Goal: Task Accomplishment & Management: Manage account settings

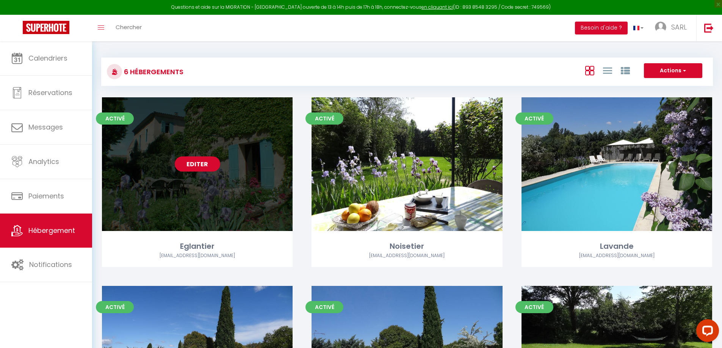
click at [211, 214] on div "Editer" at bounding box center [197, 164] width 191 height 134
select select "3"
select select "2"
select select "1"
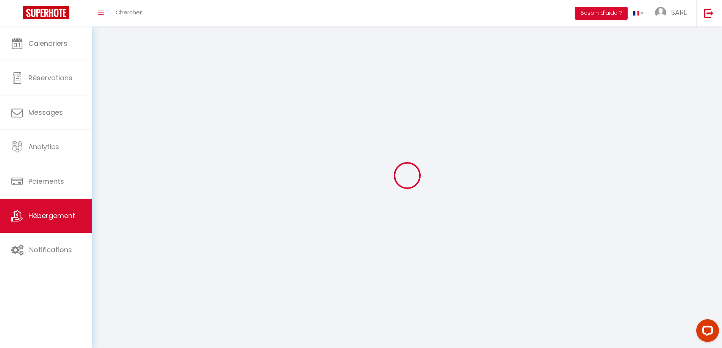
select select
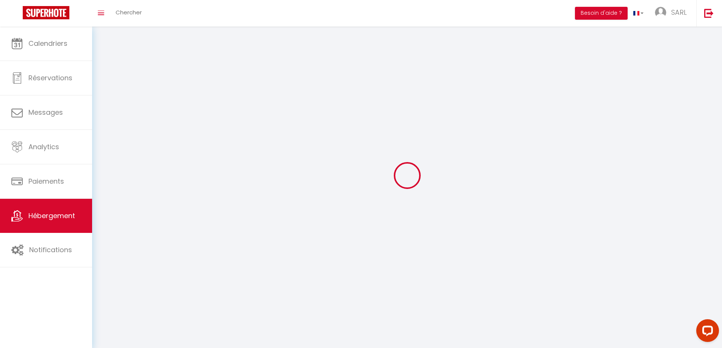
select select
checkbox input "false"
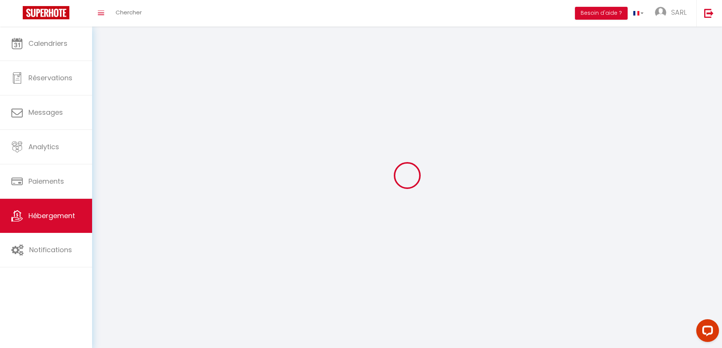
select select
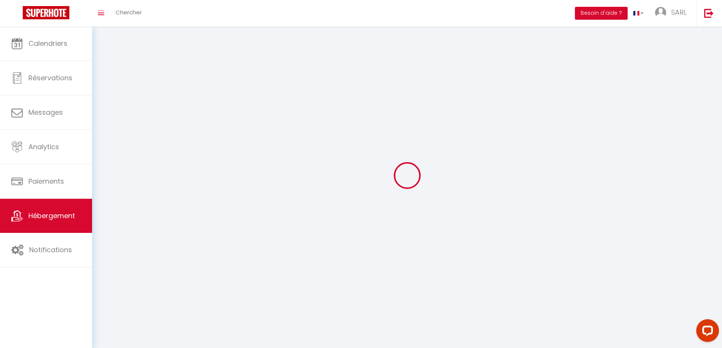
select select
checkbox input "false"
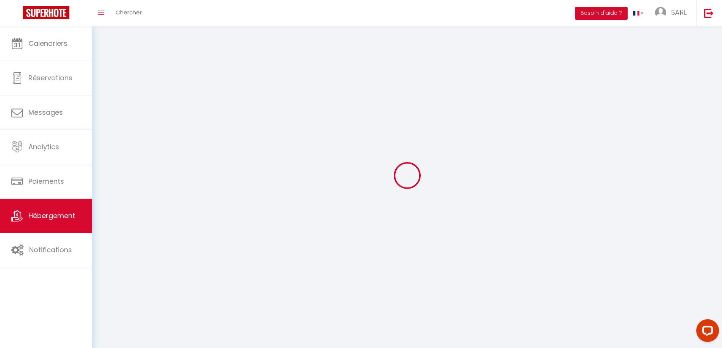
checkbox input "false"
select select
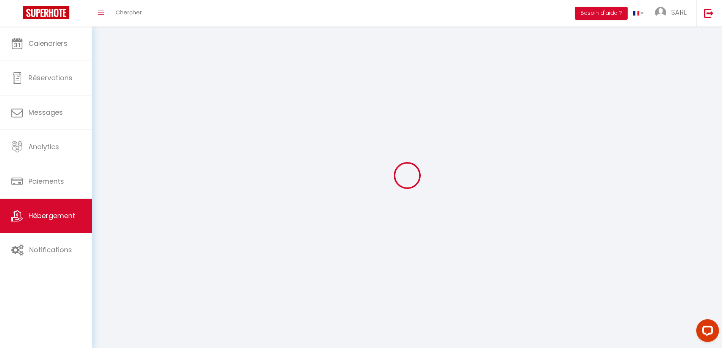
select select "28"
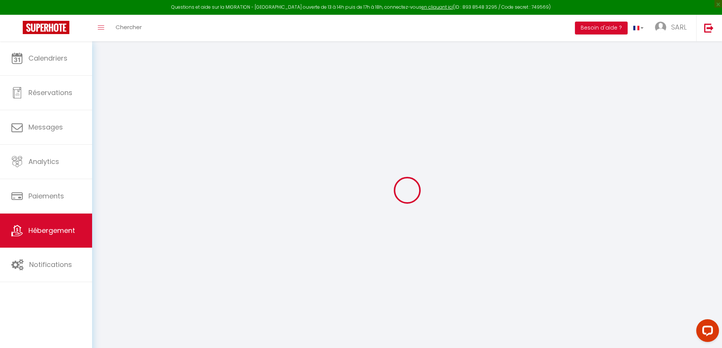
select select
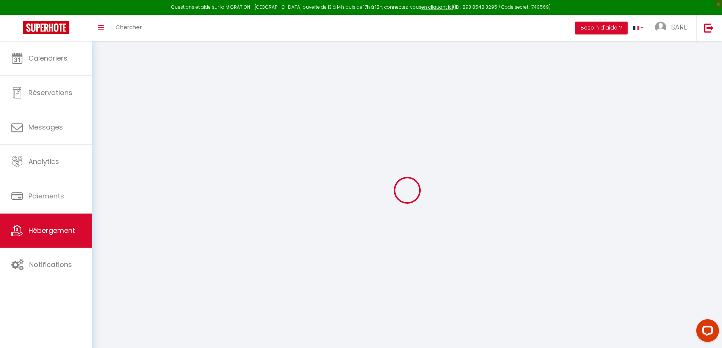
select select
checkbox input "false"
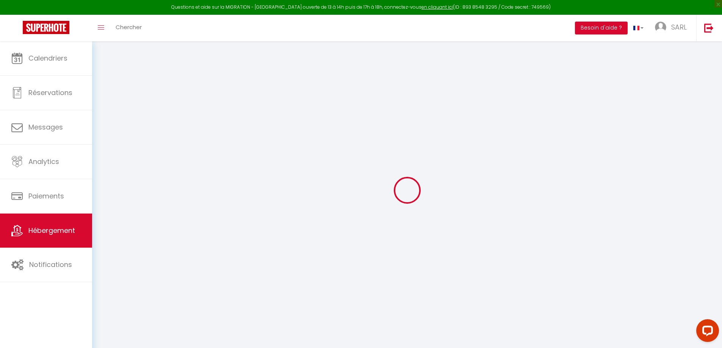
select select
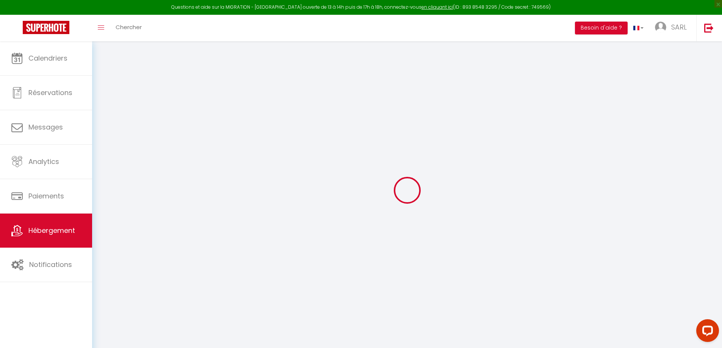
select select
checkbox input "false"
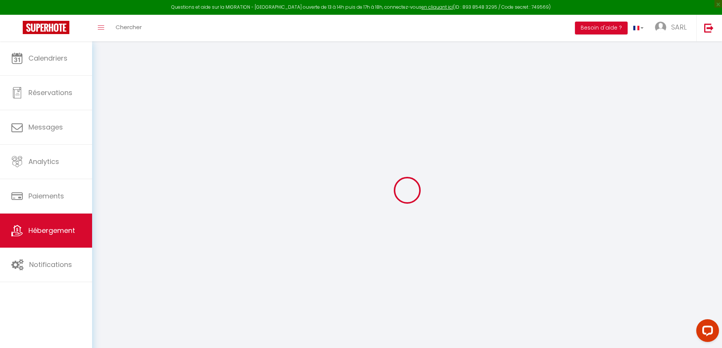
checkbox input "false"
select select
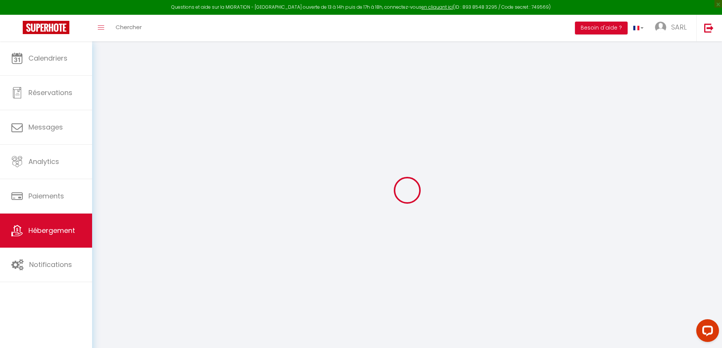
select select
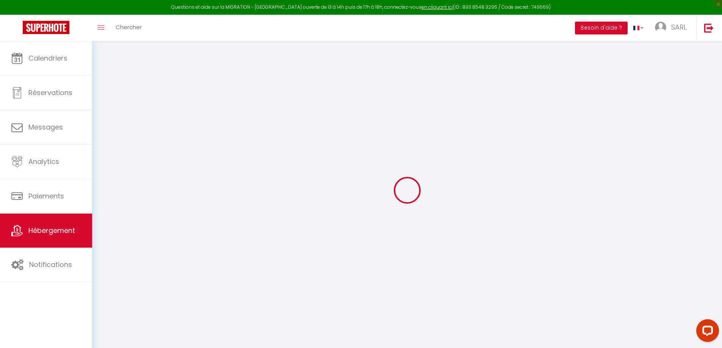
checkbox input "false"
select select
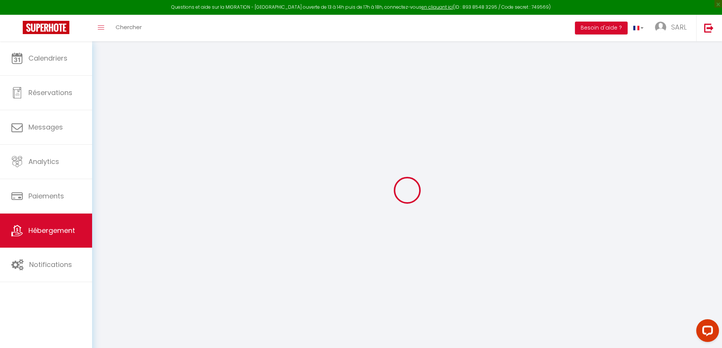
select select
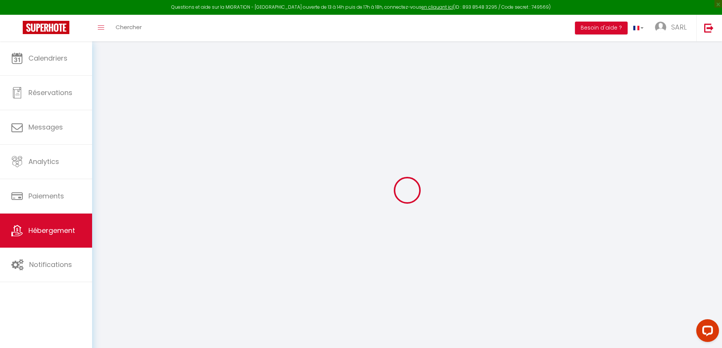
select select
checkbox input "false"
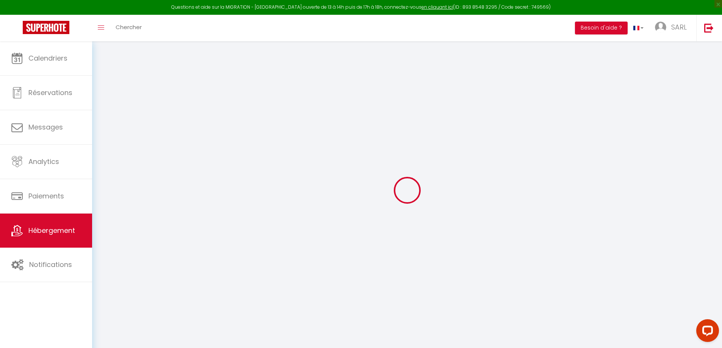
checkbox input "false"
select select
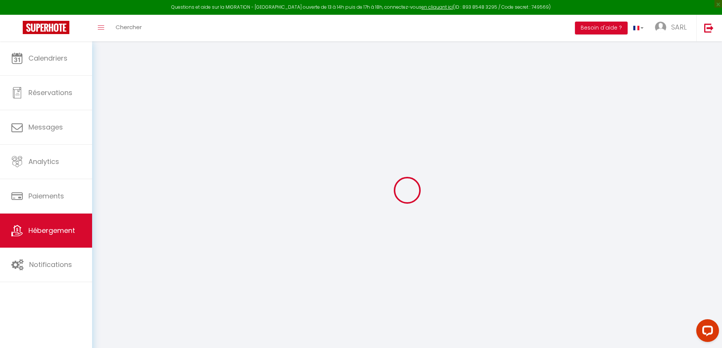
select select
checkbox input "false"
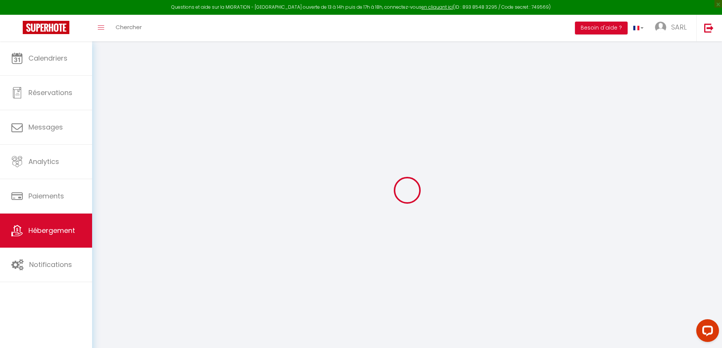
checkbox input "false"
select select
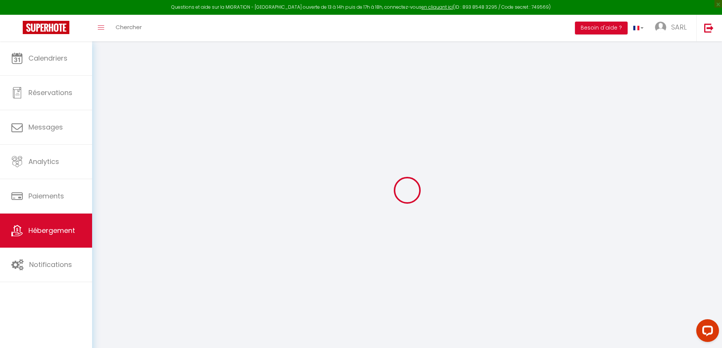
type input "Eglantier"
type input "SARL"
type input "Le Moulin Des Ocres"
type input "[STREET_ADDRESS]"
type input "84400"
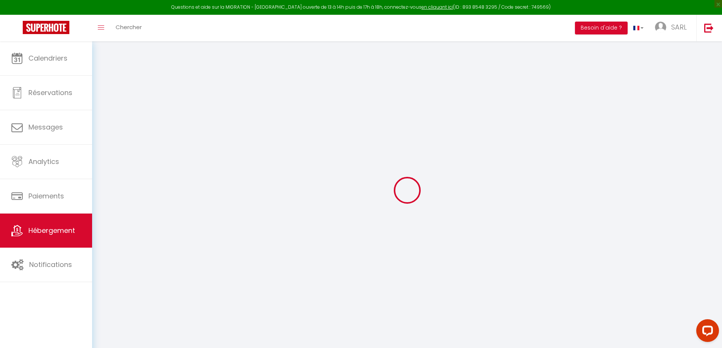
type input "Apt"
select select "houses"
select select "6"
select select "2"
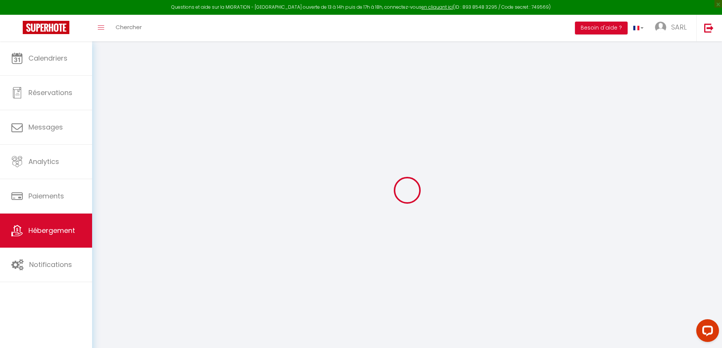
type input "120"
type input "1.50"
type input "200"
select select
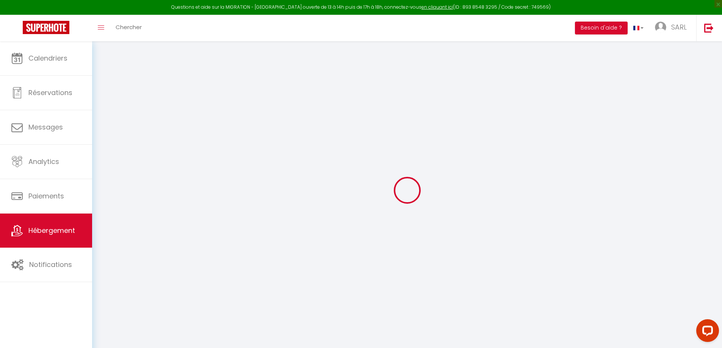
select select
type input "[STREET_ADDRESS]"
type input "84400"
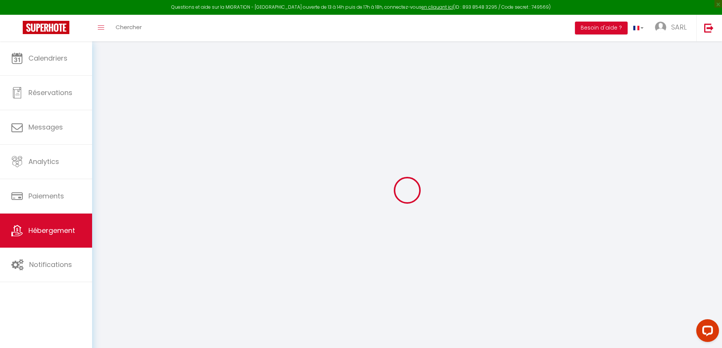
type input "Apt"
type input "[EMAIL_ADDRESS][DOMAIN_NAME]"
select select "15641"
checkbox input "false"
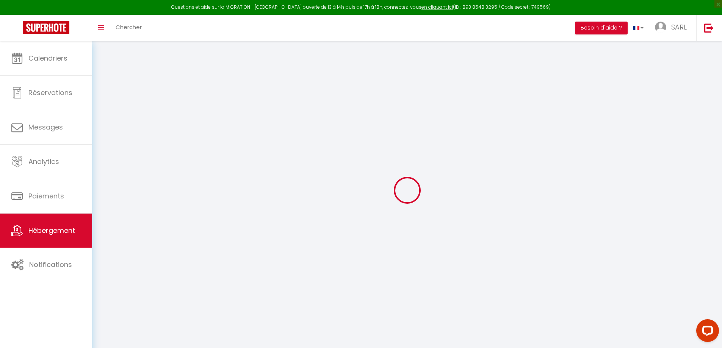
checkbox input "false"
select select
type input "0"
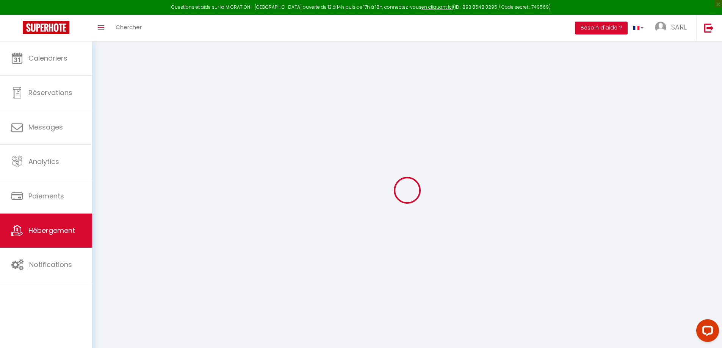
type input "0"
select select
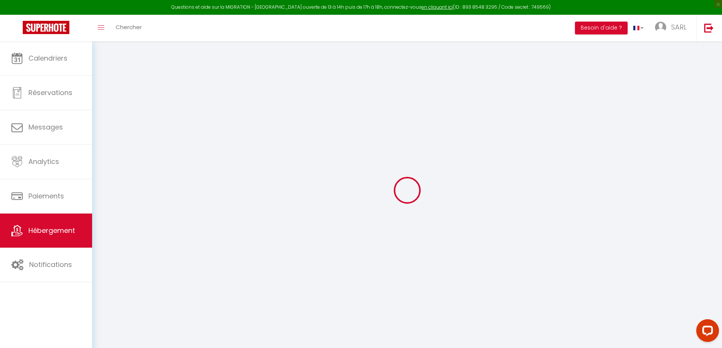
select select
checkbox input "false"
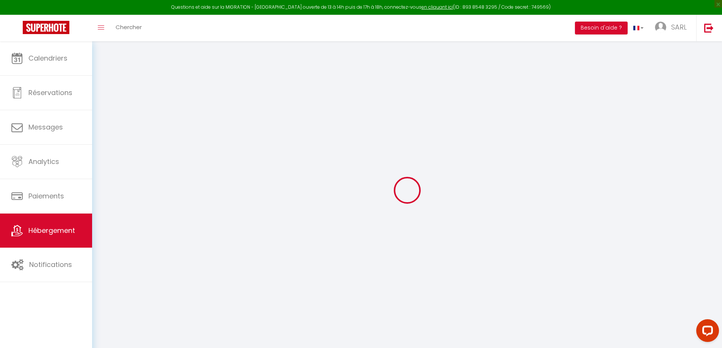
checkbox input "false"
select select
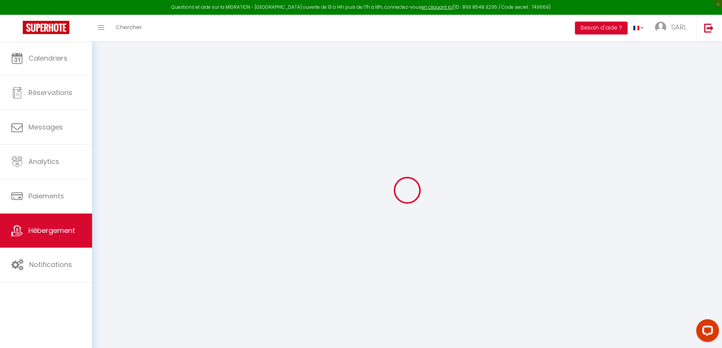
select select
checkbox input "false"
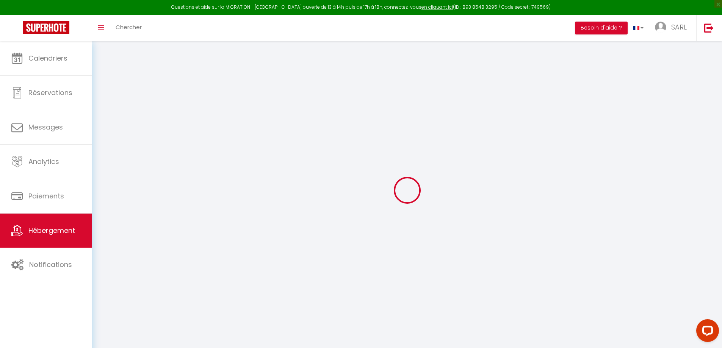
checkbox input "false"
select select
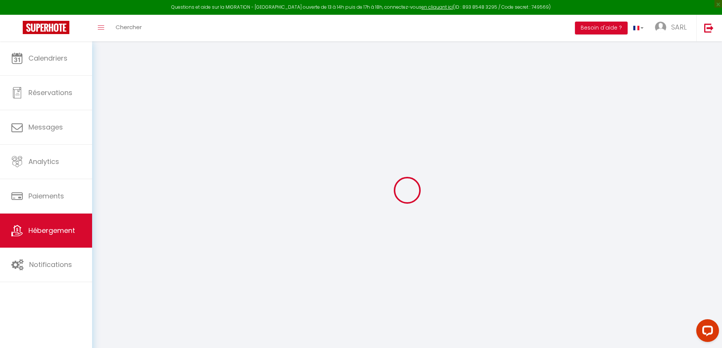
select select
checkbox input "false"
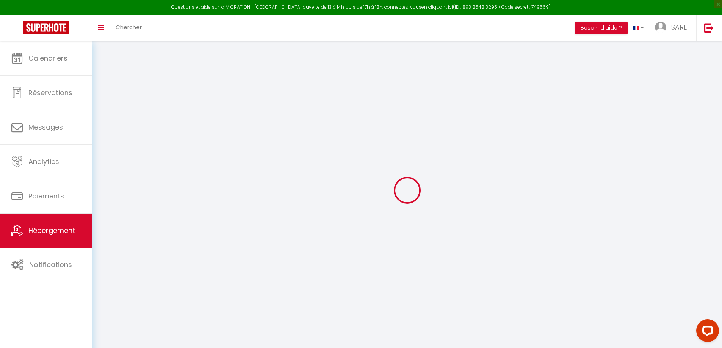
checkbox input "false"
select select "16:00"
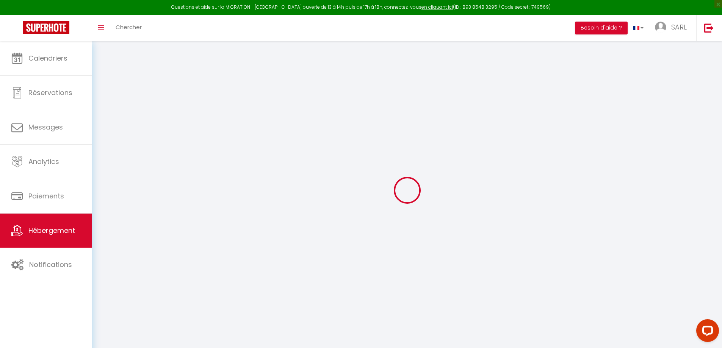
select select
select select "10:00"
select select "30"
select select "120"
select select
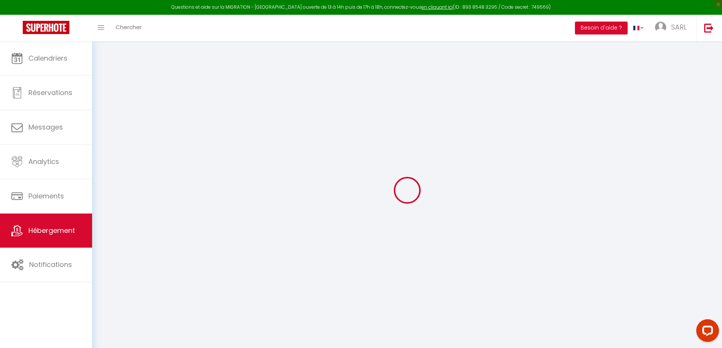
checkbox input "false"
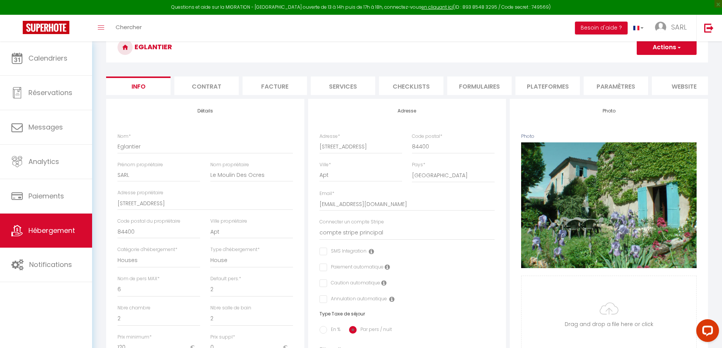
scroll to position [38, 0]
click at [62, 225] on link "Hébergement" at bounding box center [46, 231] width 92 height 34
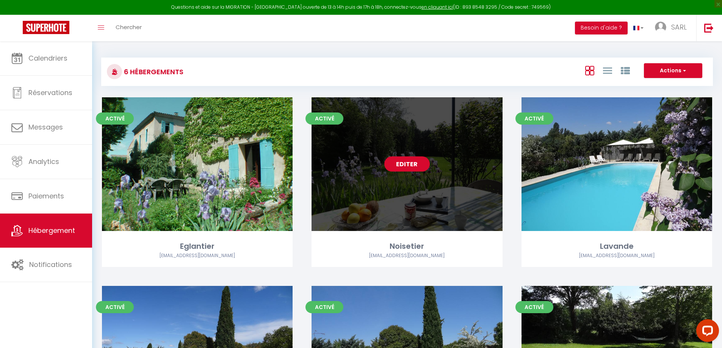
click at [364, 180] on div "Editer" at bounding box center [407, 164] width 191 height 134
select select "3"
select select "2"
select select "1"
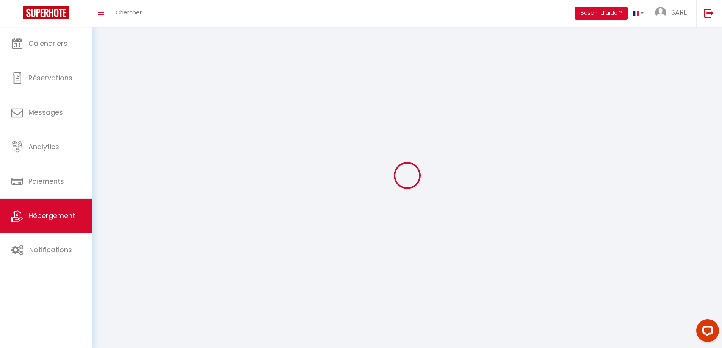
select select
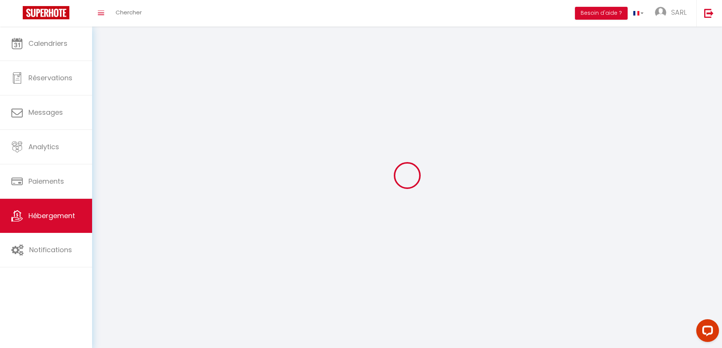
checkbox input "false"
select select
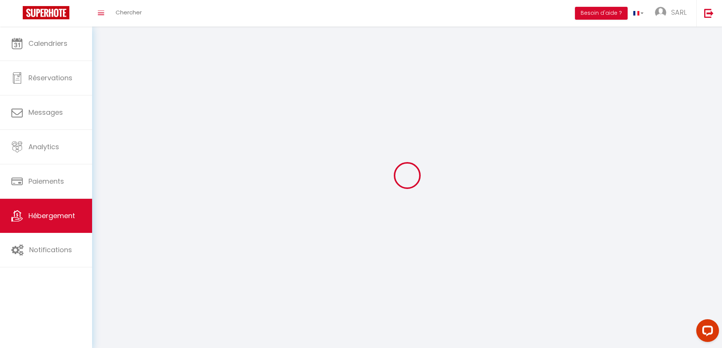
select select
select select "1"
select select
select select "28"
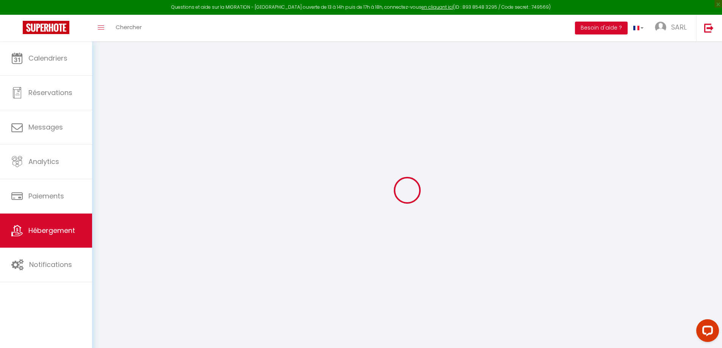
select select
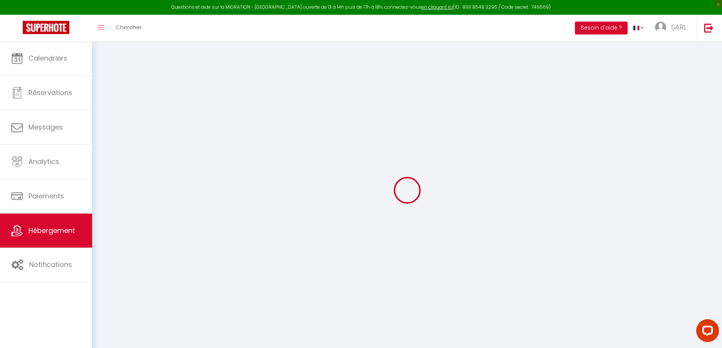
select select
checkbox input "false"
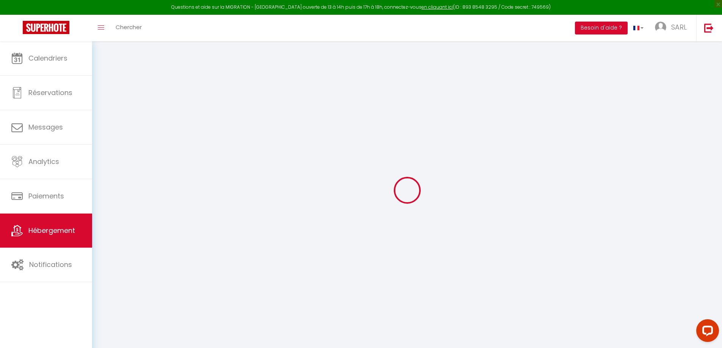
select select
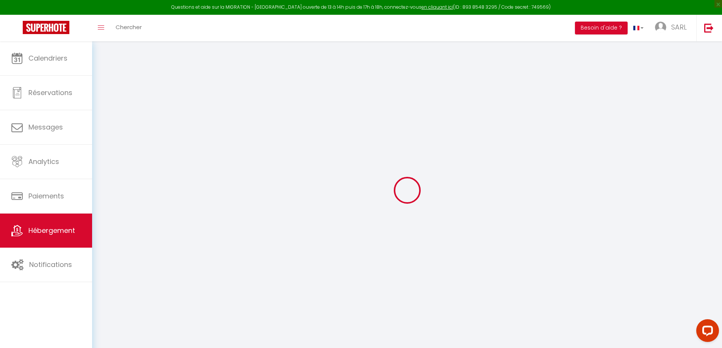
select select
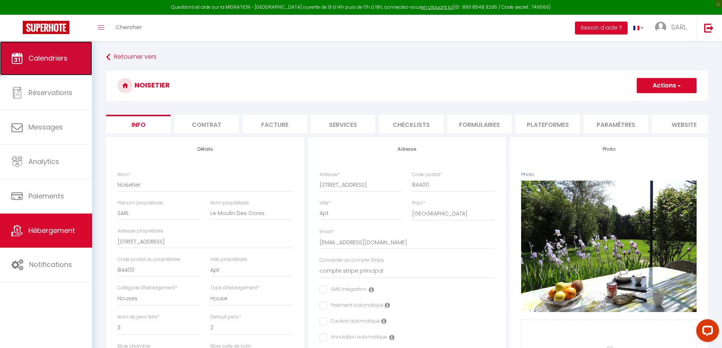
click at [46, 52] on link "Calendriers" at bounding box center [46, 58] width 92 height 34
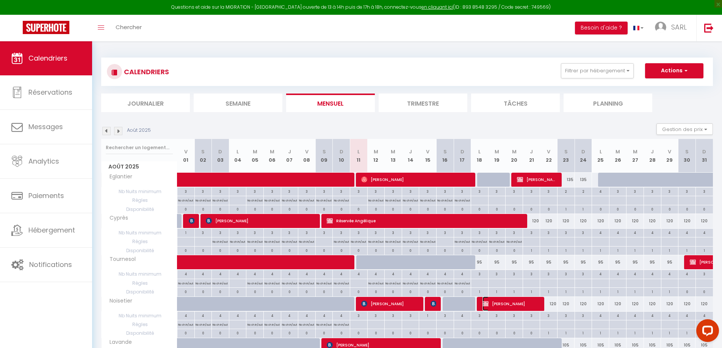
click at [512, 303] on span "[PERSON_NAME]" at bounding box center [512, 304] width 58 height 14
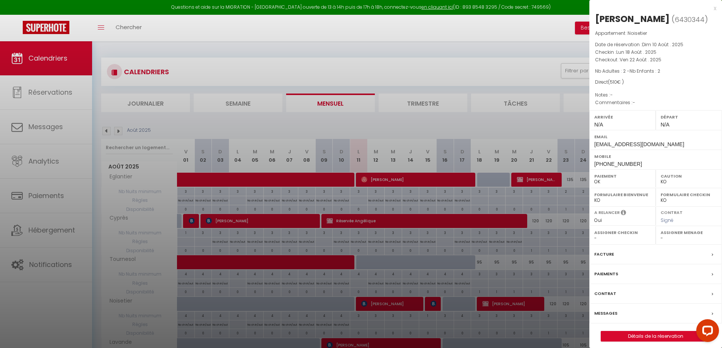
click at [608, 295] on label "Contrat" at bounding box center [605, 294] width 22 height 8
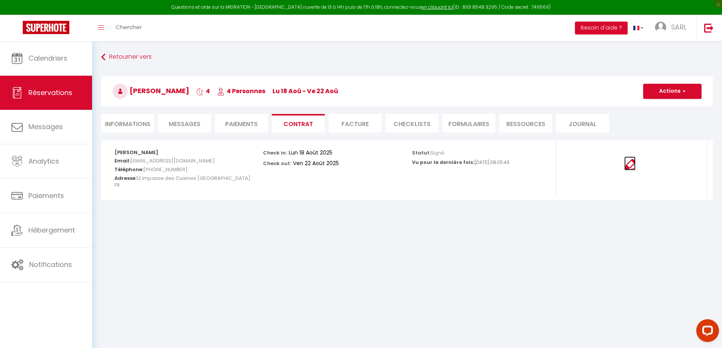
click at [631, 166] on img at bounding box center [629, 164] width 11 height 11
click at [194, 128] on span "Messages" at bounding box center [185, 124] width 32 height 9
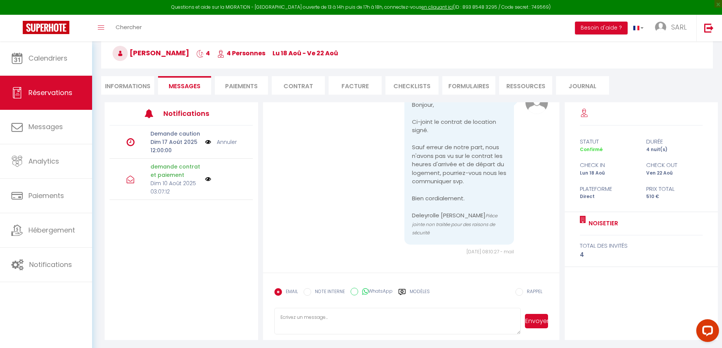
scroll to position [539, 0]
click at [343, 322] on textarea at bounding box center [397, 321] width 247 height 27
click at [543, 320] on button "Envoyer" at bounding box center [536, 321] width 23 height 14
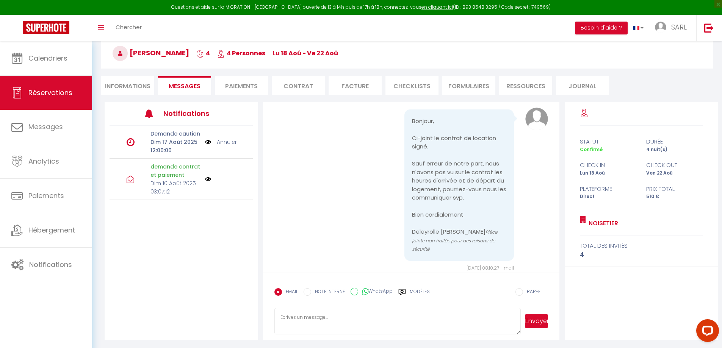
scroll to position [501, 0]
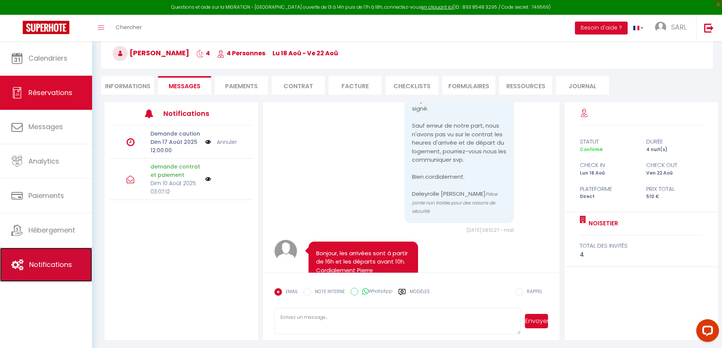
click at [24, 266] on link "Notifications" at bounding box center [46, 265] width 92 height 34
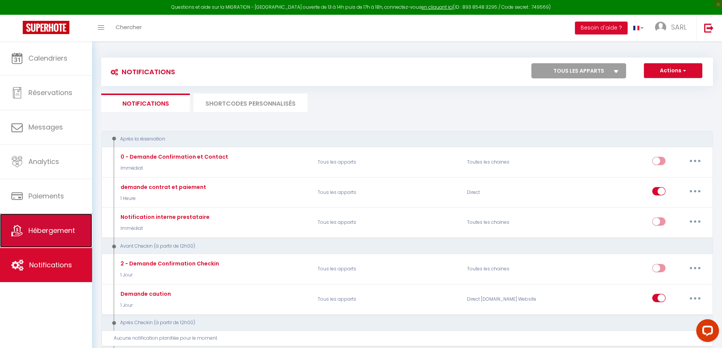
click at [45, 241] on link "Hébergement" at bounding box center [46, 231] width 92 height 34
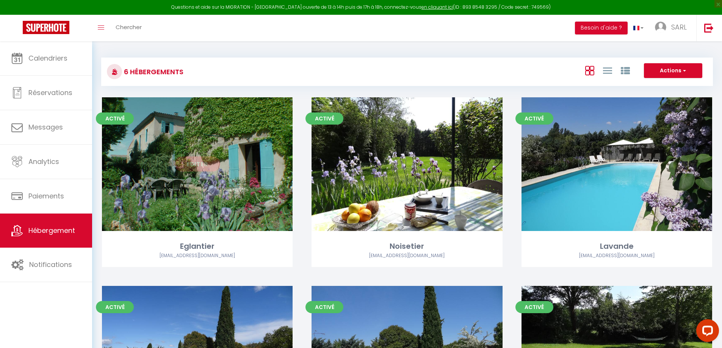
click at [265, 135] on div "Editer" at bounding box center [197, 164] width 191 height 134
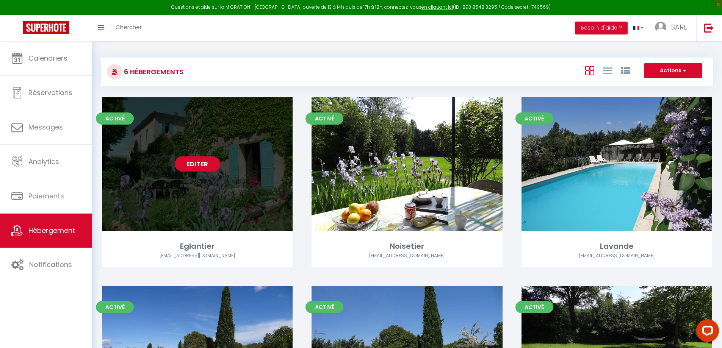
click at [190, 190] on div "Editer" at bounding box center [197, 164] width 191 height 134
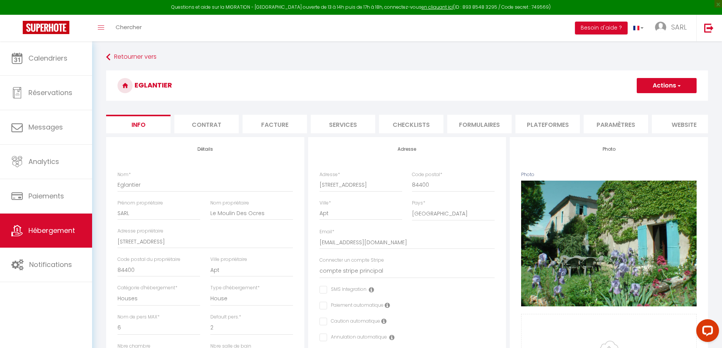
click at [218, 125] on li "Contrat" at bounding box center [206, 124] width 64 height 19
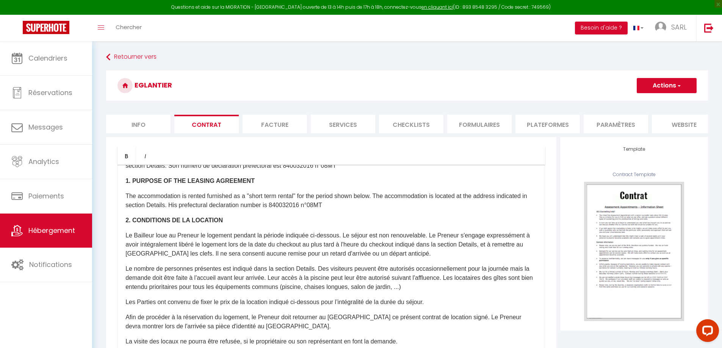
scroll to position [114, 0]
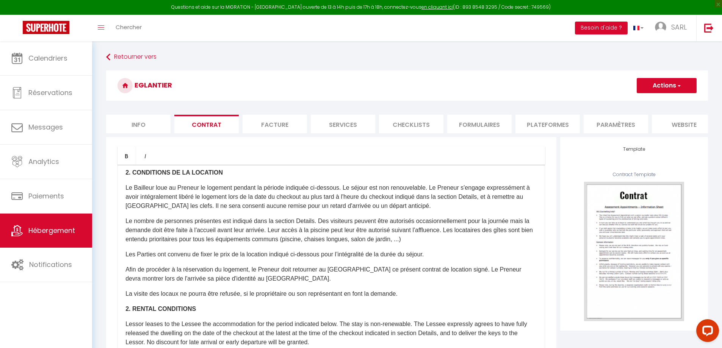
click at [273, 284] on p "Afin de procéder à la réservation du logement, le Preneur doit retourner au [GE…" at bounding box center [331, 274] width 412 height 18
click at [270, 284] on p "Afin de procéder à la réservation du logement, le Preneur doit retourner au [GE…" at bounding box center [331, 274] width 412 height 18
drag, startPoint x: 354, startPoint y: 212, endPoint x: 492, endPoint y: 213, distance: 137.6
click at [492, 211] on p "Le Bailleur loue au Preneur le logement pendant la période indiquée ci-dessous.…" at bounding box center [331, 196] width 412 height 27
click at [323, 211] on p "Le Bailleur loue au Preneur le logement pendant la période indiquée ci-dessous.…" at bounding box center [331, 196] width 412 height 27
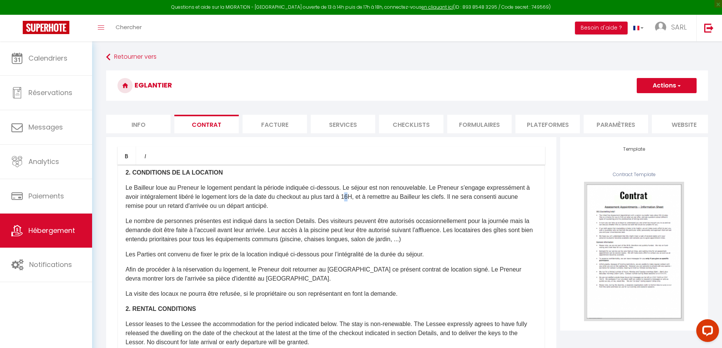
click at [359, 211] on p "Le Bailleur loue au Preneur le logement pendant la période indiquée ci-dessous.…" at bounding box center [331, 196] width 412 height 27
click at [358, 211] on p "Le Bailleur loue au Preneur le logement pendant la période indiquée ci-dessous.…" at bounding box center [331, 196] width 412 height 27
click at [344, 204] on p "Le Bailleur loue au Preneur le logement pendant la période indiquée ci-dessous.…" at bounding box center [331, 196] width 412 height 27
drag, startPoint x: 345, startPoint y: 202, endPoint x: 436, endPoint y: 197, distance: 91.1
click at [436, 197] on div "​Il a été convenu entre les parties que le Bailleur louera au [GEOGRAPHIC_DATA]…" at bounding box center [331, 316] width 428 height 303
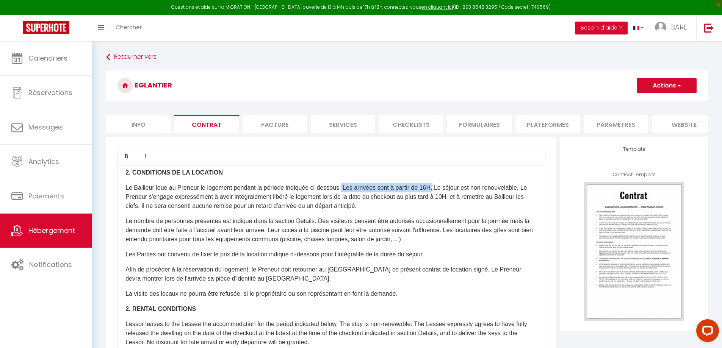
copy p "Les arrivées sont à partir de 16H."
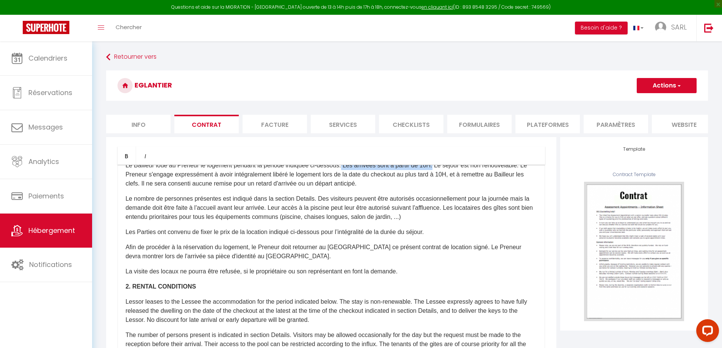
scroll to position [152, 0]
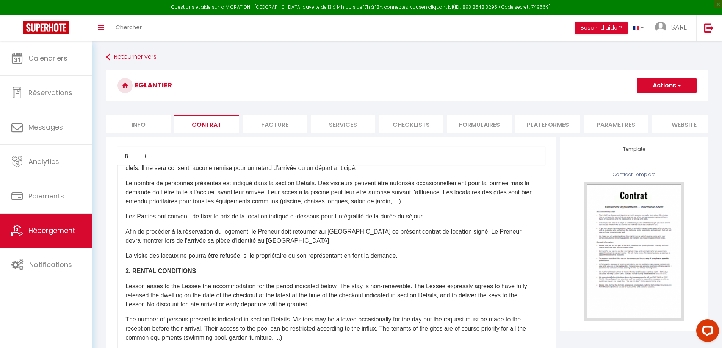
click at [340, 302] on p "Lessor leases to the Lessee the accommodation for the period indicated below. T…" at bounding box center [331, 295] width 412 height 27
click at [341, 302] on p "Lessor leases to the Lessee the accommodation for the period indicated below. A…" at bounding box center [331, 295] width 412 height 27
click at [408, 302] on p "Lessor leases to the Lessee the accommodation for the period indicated below. A…" at bounding box center [331, 295] width 412 height 27
drag, startPoint x: 390, startPoint y: 311, endPoint x: 144, endPoint y: 318, distance: 245.7
click at [144, 309] on p "Lessor leases to the Lessee the accommodation for the period indicated below. A…" at bounding box center [331, 295] width 412 height 27
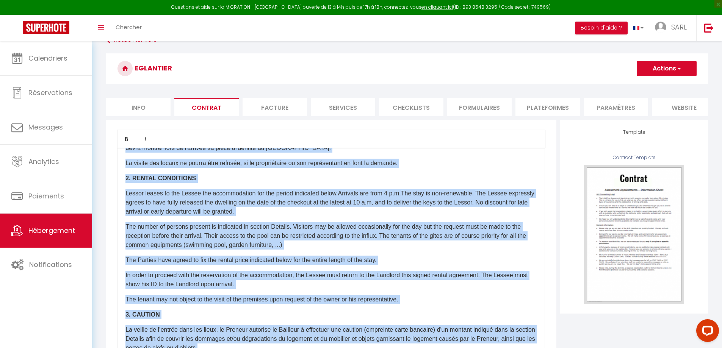
scroll to position [30, 0]
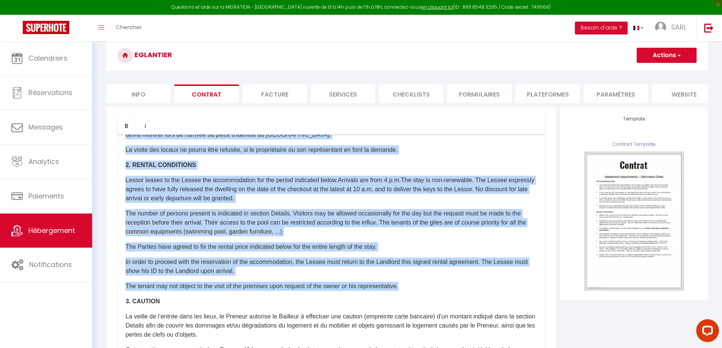
drag, startPoint x: 127, startPoint y: 227, endPoint x: 425, endPoint y: 299, distance: 307.0
click at [425, 299] on div "​Il a été convenu entre les parties que le Bailleur louera au [GEOGRAPHIC_DATA]…" at bounding box center [331, 286] width 428 height 303
copy div "4. LOREMIPSUM DO SI AMETCONS Ad Elitsedd eius te Incidid ut laboreet dolorem al…"
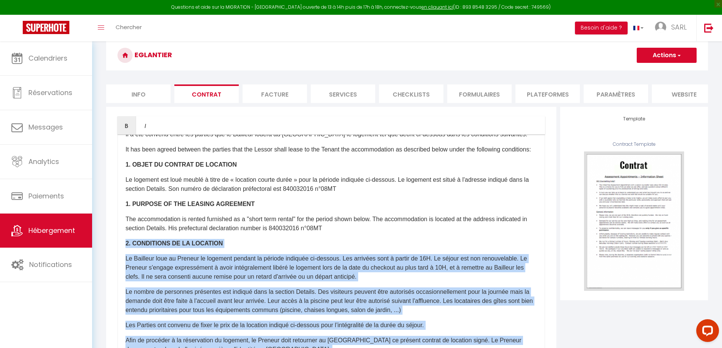
scroll to position [0, 0]
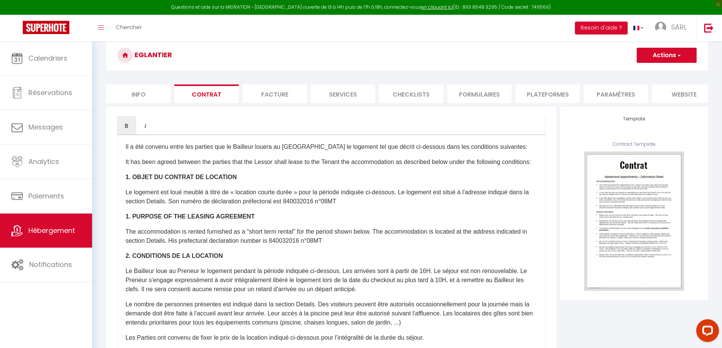
click at [317, 221] on p "1. PURPOSE OF THE LEASING AGREEMENT" at bounding box center [331, 216] width 412 height 9
click at [649, 53] on button "Actions" at bounding box center [667, 55] width 60 height 15
click at [608, 70] on link "Enregistrer" at bounding box center [644, 72] width 104 height 10
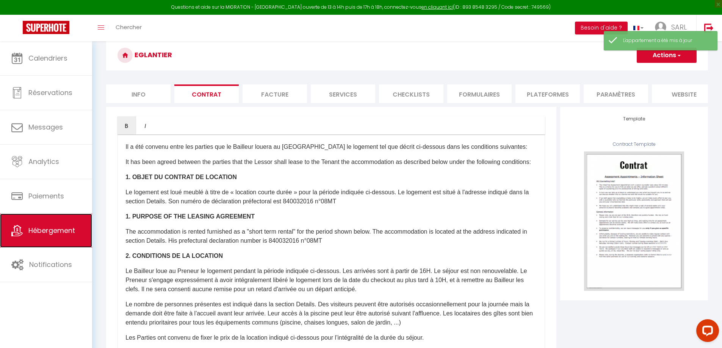
click at [71, 231] on span "Hébergement" at bounding box center [51, 230] width 47 height 9
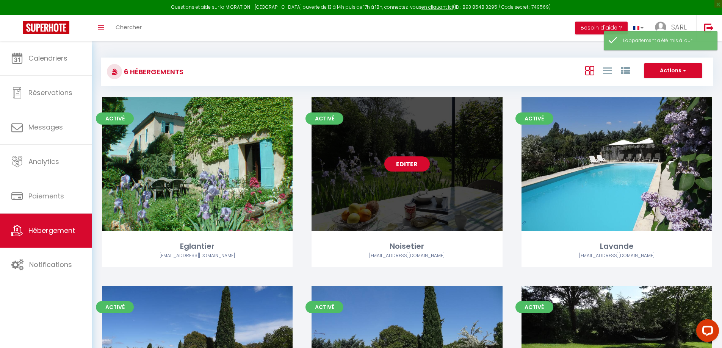
click at [446, 193] on div "Editer" at bounding box center [407, 164] width 191 height 134
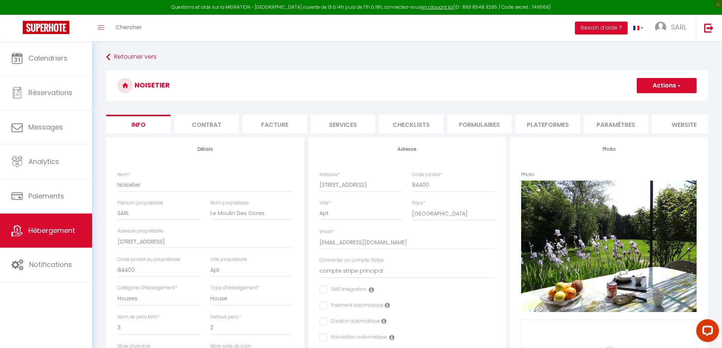
click at [205, 120] on li "Contrat" at bounding box center [206, 124] width 64 height 19
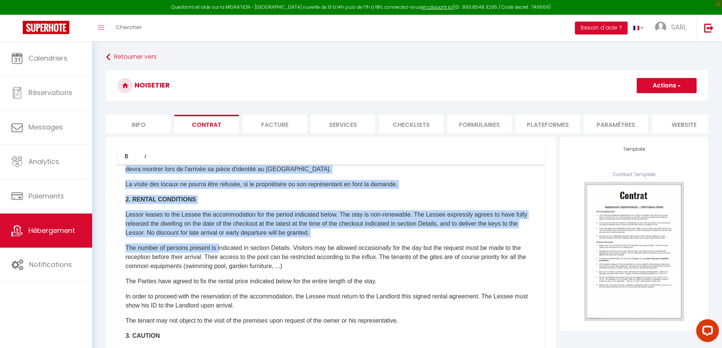
scroll to position [265, 0]
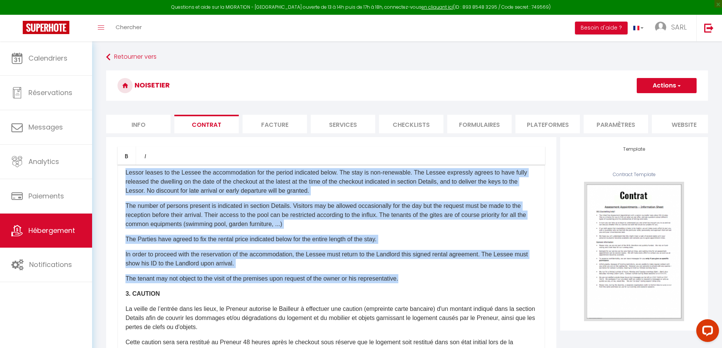
drag, startPoint x: 126, startPoint y: 226, endPoint x: 432, endPoint y: 288, distance: 312.6
click at [432, 288] on div "​Il a été convenu entre les parties que le Bailleur louera au [GEOGRAPHIC_DATA]…" at bounding box center [331, 316] width 428 height 303
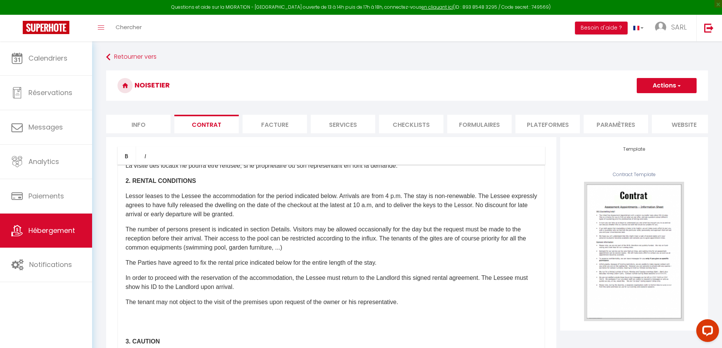
scroll to position [282, 0]
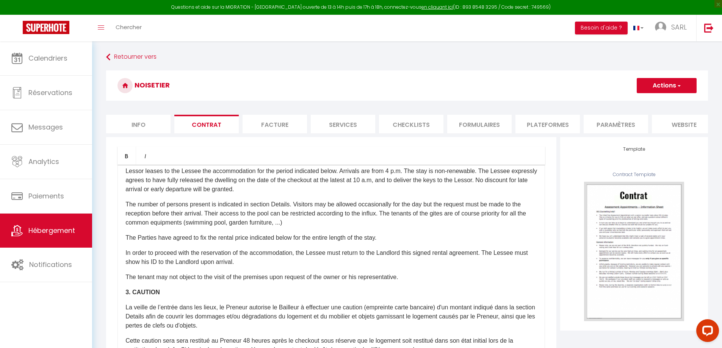
click at [318, 267] on p "In order to proceed with the reservation of the accommodation, the Lessee must …" at bounding box center [331, 258] width 412 height 18
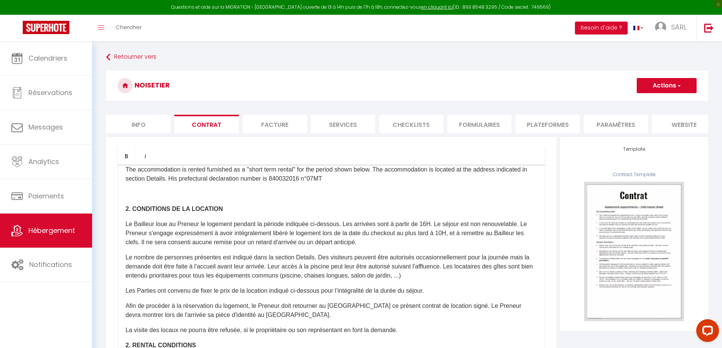
scroll to position [0, 0]
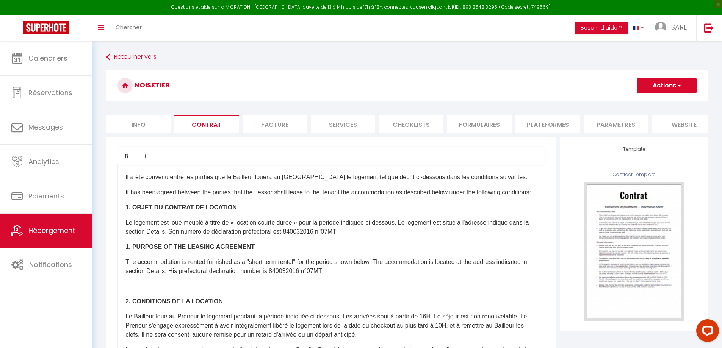
click at [676, 88] on span "button" at bounding box center [678, 86] width 5 height 8
click at [612, 104] on link "Enregistrer" at bounding box center [644, 102] width 104 height 10
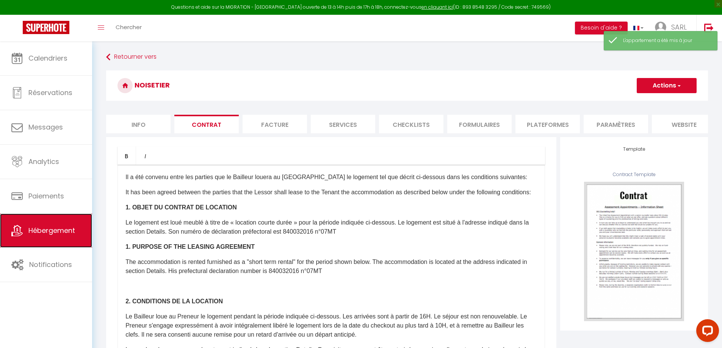
click at [63, 229] on span "Hébergement" at bounding box center [51, 230] width 47 height 9
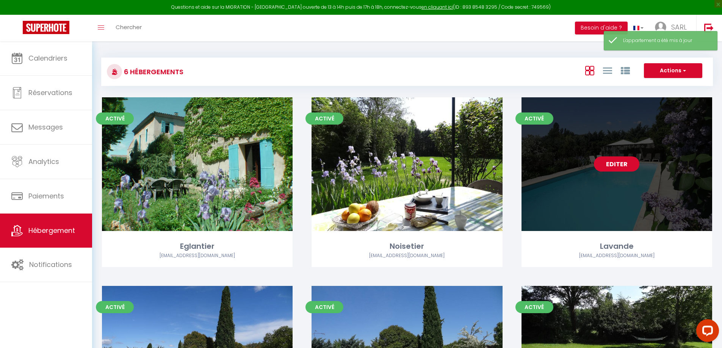
click at [611, 168] on link "Editer" at bounding box center [616, 164] width 45 height 15
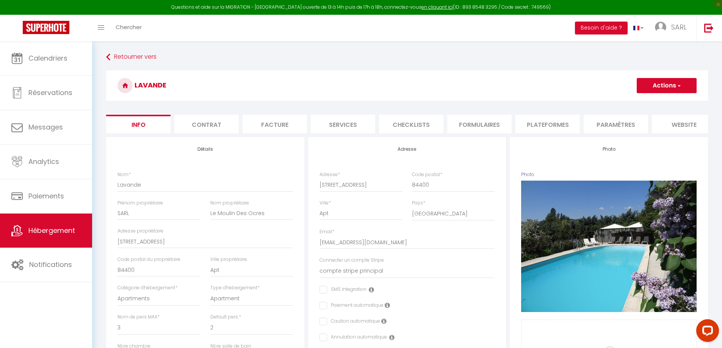
click at [216, 130] on li "Contrat" at bounding box center [206, 124] width 64 height 19
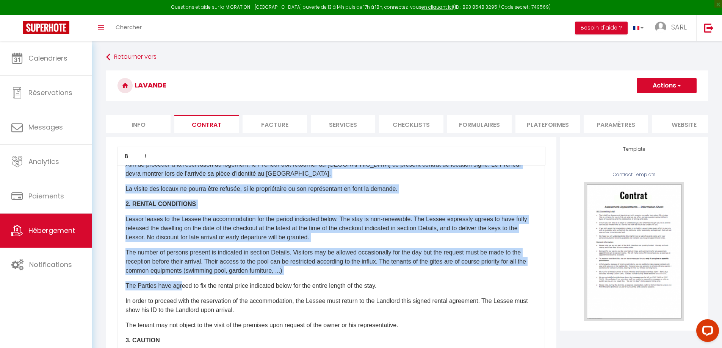
scroll to position [265, 0]
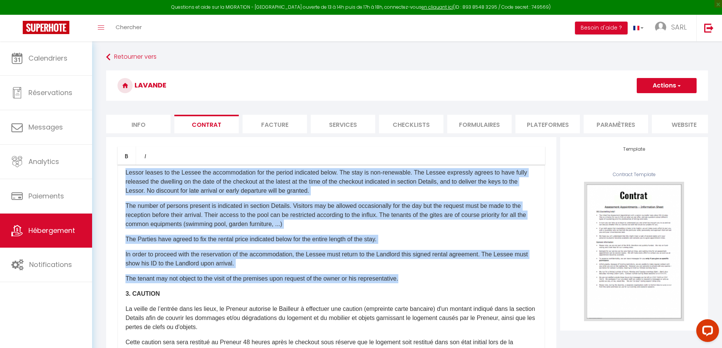
drag, startPoint x: 127, startPoint y: 187, endPoint x: 444, endPoint y: 296, distance: 335.6
click at [444, 296] on div "​Il a été convenu entre les parties que le Bailleur louera au [GEOGRAPHIC_DATA]…" at bounding box center [331, 316] width 428 height 303
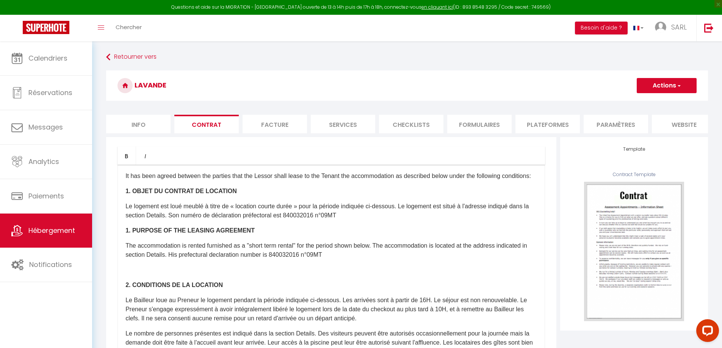
scroll to position [0, 0]
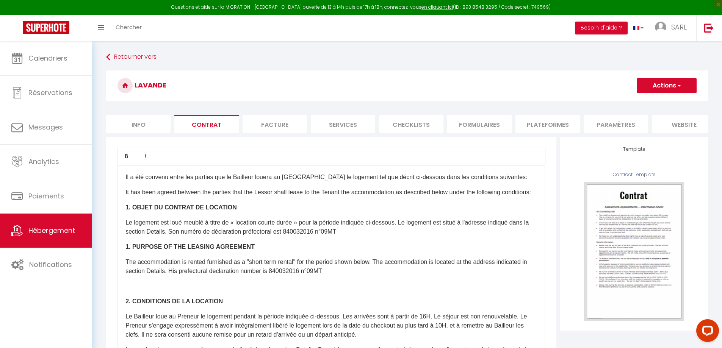
click at [346, 295] on div "​Il a été convenu entre les parties que le Bailleur louera au [GEOGRAPHIC_DATA]…" at bounding box center [331, 316] width 428 height 303
click at [362, 276] on p "The accommodation is rented furnished as a "short term rental" for the period s…" at bounding box center [331, 267] width 412 height 18
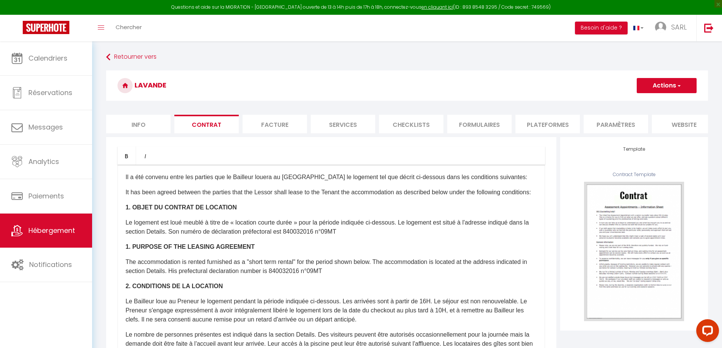
click at [663, 83] on button "Actions" at bounding box center [667, 85] width 60 height 15
click at [608, 99] on link "Enregistrer" at bounding box center [644, 102] width 104 height 10
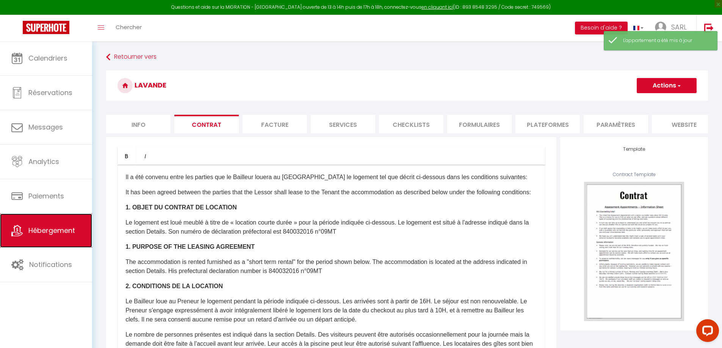
click at [34, 229] on span "Hébergement" at bounding box center [51, 230] width 47 height 9
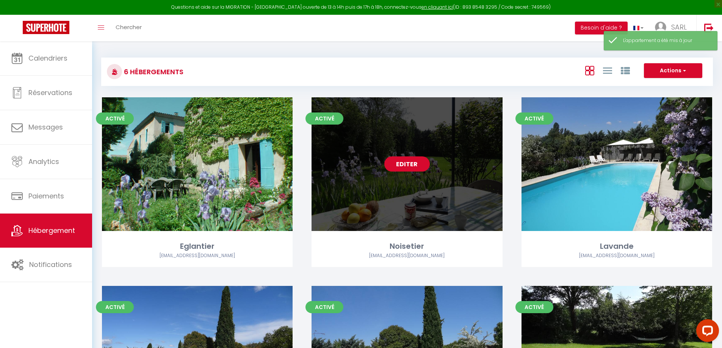
click at [425, 193] on div "Editer" at bounding box center [407, 164] width 191 height 134
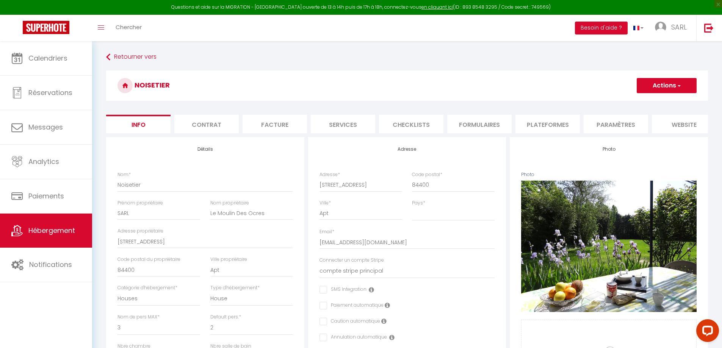
click at [208, 121] on li "Contrat" at bounding box center [206, 124] width 64 height 19
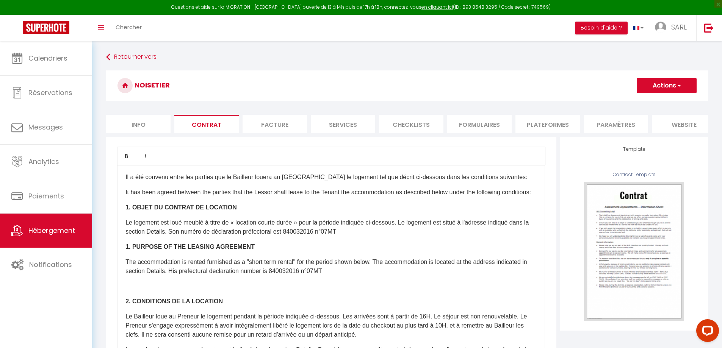
click at [364, 276] on p "The accommodation is rented furnished as a "short term rental" for the period s…" at bounding box center [331, 267] width 412 height 18
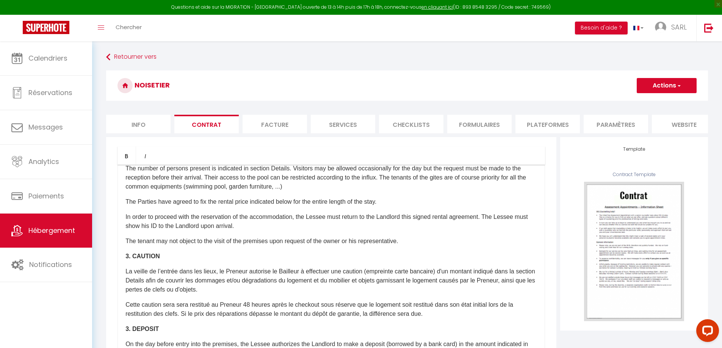
scroll to position [190, 0]
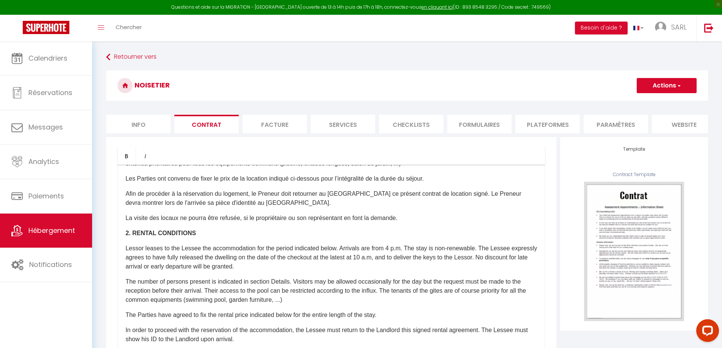
click at [642, 85] on button "Actions" at bounding box center [667, 85] width 60 height 15
click at [624, 99] on link "Enregistrer" at bounding box center [644, 102] width 104 height 10
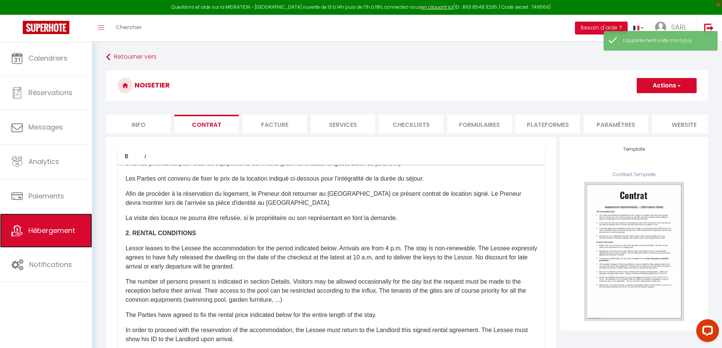
click at [55, 229] on span "Hébergement" at bounding box center [51, 230] width 47 height 9
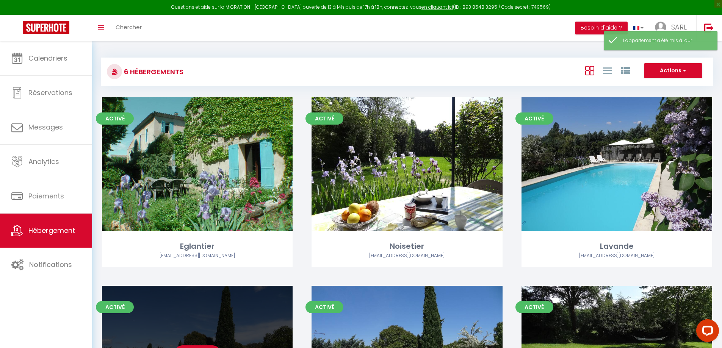
click at [246, 299] on div "Editer" at bounding box center [197, 353] width 191 height 134
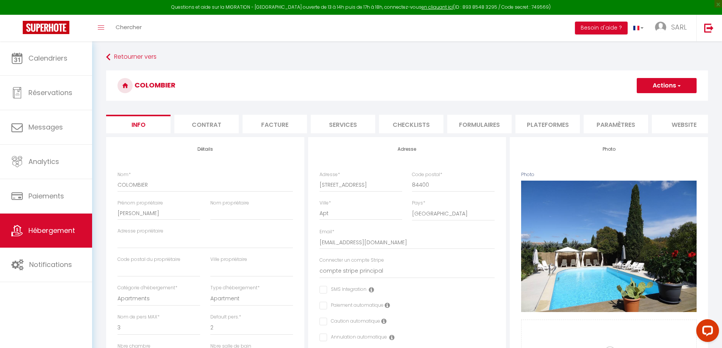
click at [193, 123] on li "Contrat" at bounding box center [206, 124] width 64 height 19
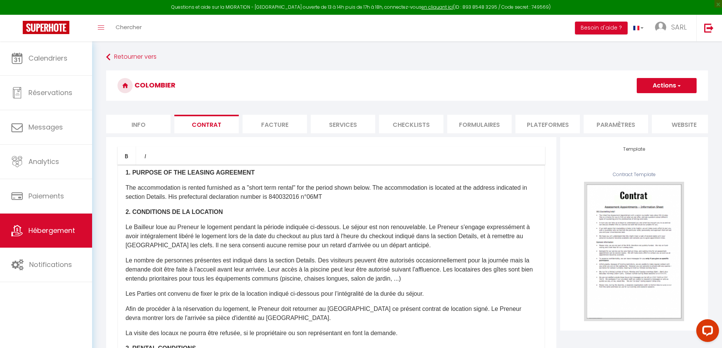
scroll to position [76, 0]
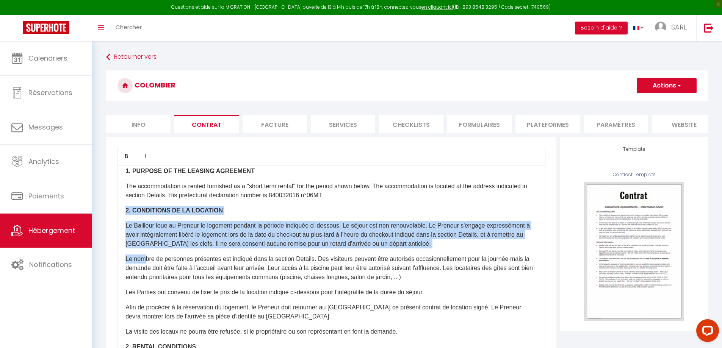
drag, startPoint x: 125, startPoint y: 226, endPoint x: 146, endPoint y: 274, distance: 52.8
click at [146, 274] on div "​Il a été convenu entre les parties que le Bailleur louera au [GEOGRAPHIC_DATA]…" at bounding box center [331, 316] width 428 height 303
click at [146, 274] on p "Le nombre de personnes présentes est indiqué dans la section Details. Des visit…" at bounding box center [331, 268] width 412 height 27
click at [137, 214] on strong "2. CONDITIONS DE LA LOCATION" at bounding box center [173, 210] width 97 height 6
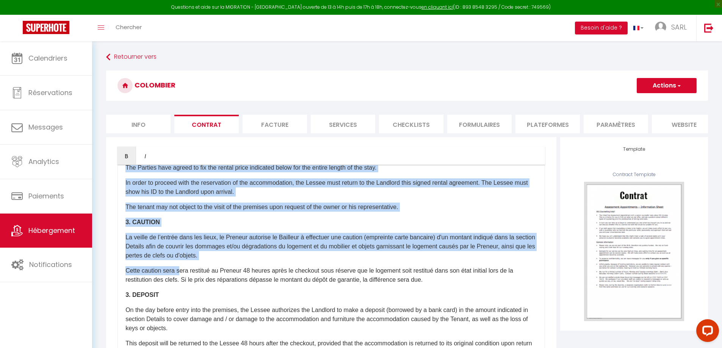
scroll to position [341, 0]
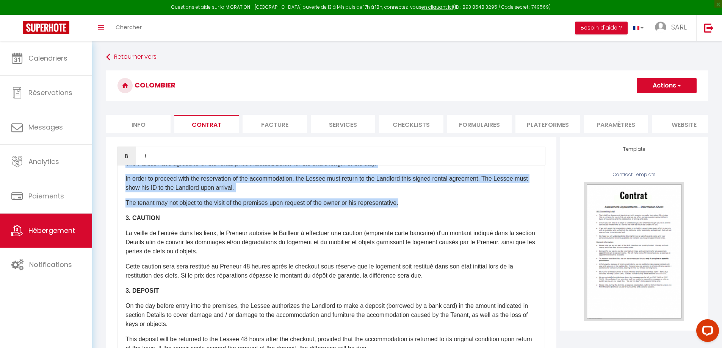
drag, startPoint x: 126, startPoint y: 226, endPoint x: 410, endPoint y: 220, distance: 284.7
click at [410, 220] on div "​Il a été convenu entre les parties que le Bailleur louera au [GEOGRAPHIC_DATA]…" at bounding box center [331, 316] width 428 height 303
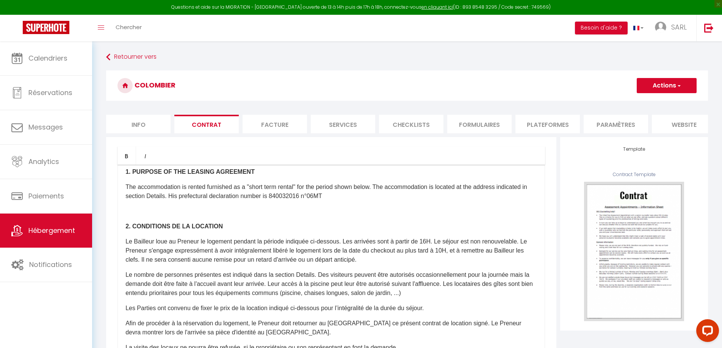
scroll to position [55, 0]
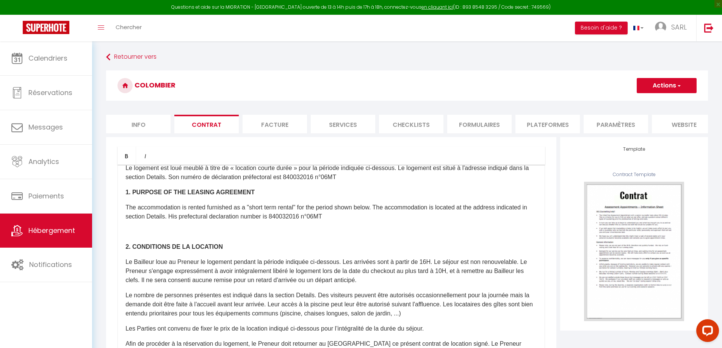
click at [348, 221] on p "The accommodation is rented furnished as a "short term rental" for the period s…" at bounding box center [331, 212] width 412 height 18
click at [330, 237] on p at bounding box center [331, 231] width 412 height 9
click at [342, 221] on p "The accommodation is rented furnished as a "short term rental" for the period s…" at bounding box center [331, 212] width 412 height 18
drag, startPoint x: 342, startPoint y: 231, endPoint x: 398, endPoint y: 233, distance: 55.8
click at [398, 221] on p "The accommodation is rented furnished as a "short term rental" for the period s…" at bounding box center [331, 212] width 412 height 18
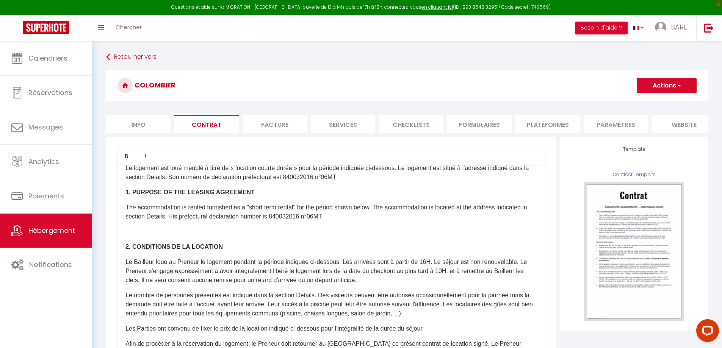
click at [393, 221] on p "The accommodation is rented furnished as a "short term rental" for the period s…" at bounding box center [331, 212] width 412 height 18
click at [211, 241] on div "​Il a été convenu entre les parties que le Bailleur louera au [GEOGRAPHIC_DATA]…" at bounding box center [331, 316] width 428 height 303
click at [128, 250] on b "2. CONDITIONS DE LA LOCATION" at bounding box center [173, 247] width 97 height 6
click at [127, 250] on b "2. CONDITIONS DE LA LOCATION" at bounding box center [173, 247] width 97 height 6
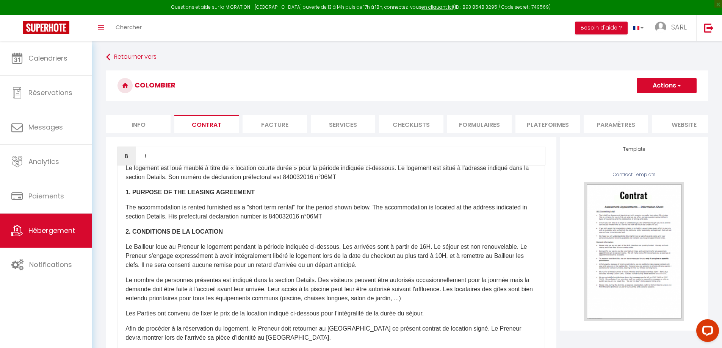
click at [647, 90] on button "Actions" at bounding box center [667, 85] width 60 height 15
click at [617, 103] on link "Enregistrer" at bounding box center [644, 102] width 104 height 10
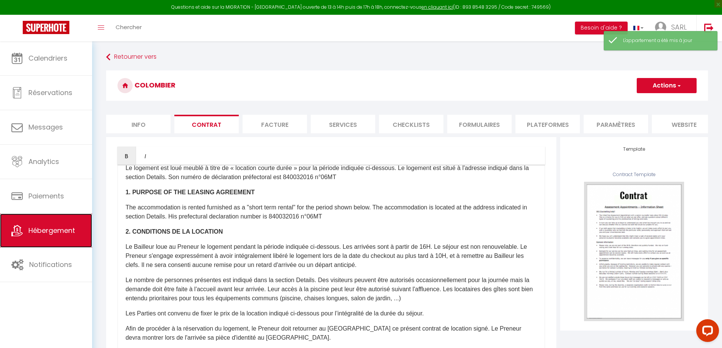
click at [65, 229] on span "Hébergement" at bounding box center [51, 230] width 47 height 9
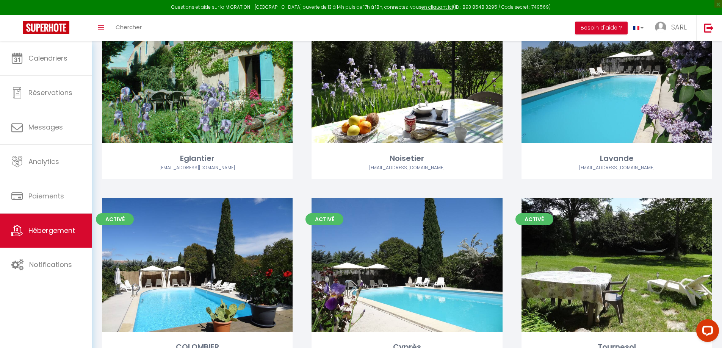
scroll to position [114, 0]
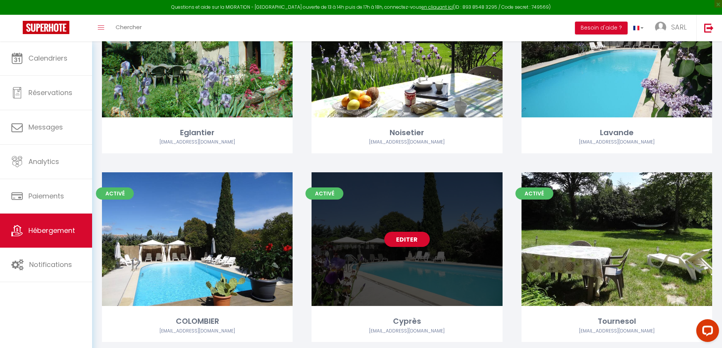
click at [460, 257] on div "Editer" at bounding box center [407, 239] width 191 height 134
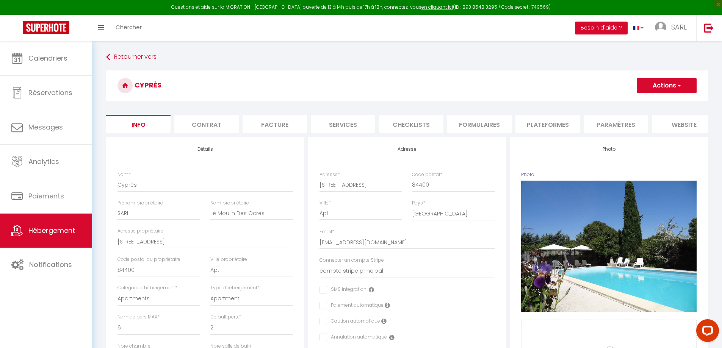
click at [218, 129] on li "Contrat" at bounding box center [206, 124] width 64 height 19
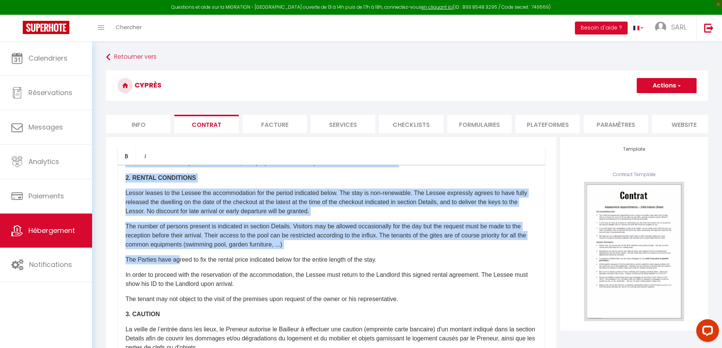
scroll to position [227, 0]
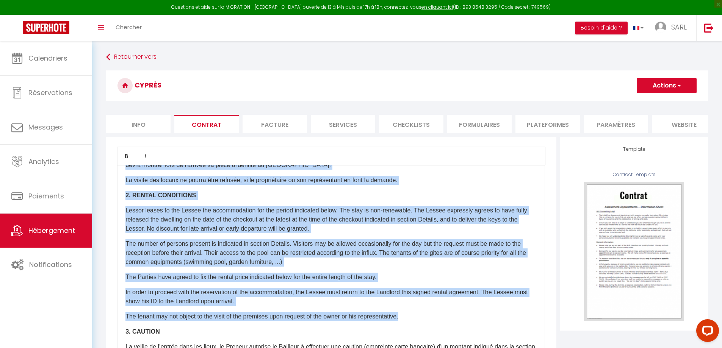
drag, startPoint x: 127, startPoint y: 225, endPoint x: 442, endPoint y: 330, distance: 332.4
click at [442, 330] on div "​Il a été convenu entre les parties que le Bailleur louera au [GEOGRAPHIC_DATA]…" at bounding box center [331, 316] width 428 height 303
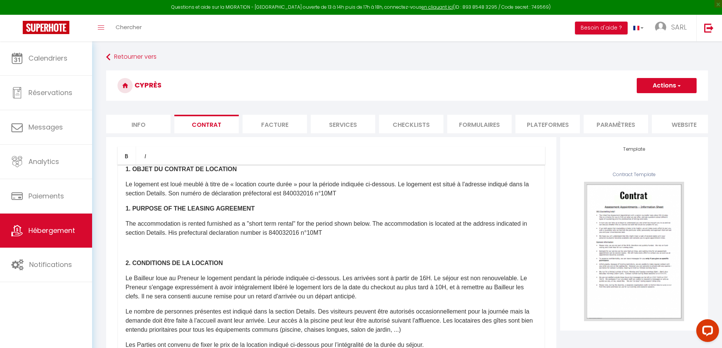
scroll to position [17, 0]
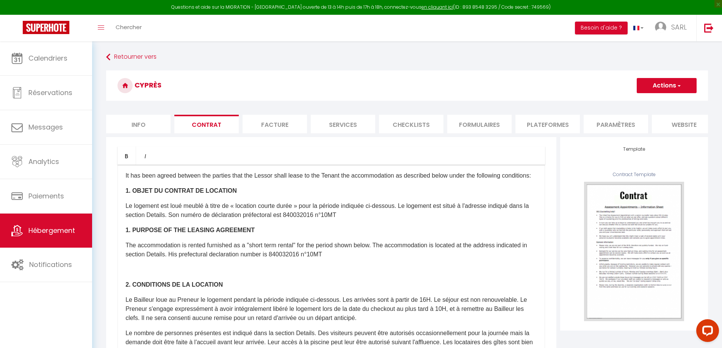
click at [378, 259] on p "The accommodation is rented furnished as a "short term rental" for the period s…" at bounding box center [331, 250] width 412 height 18
click at [302, 277] on div "​Il a été convenu entre les parties que le Bailleur louera au [GEOGRAPHIC_DATA]…" at bounding box center [331, 316] width 428 height 303
click at [296, 279] on div "​Il a été convenu entre les parties que le Bailleur louera au [GEOGRAPHIC_DATA]…" at bounding box center [331, 316] width 428 height 303
drag, startPoint x: 232, startPoint y: 280, endPoint x: 131, endPoint y: 280, distance: 100.8
click at [131, 280] on div "​Il a été convenu entre les parties que le Bailleur louera au [GEOGRAPHIC_DATA]…" at bounding box center [331, 316] width 428 height 303
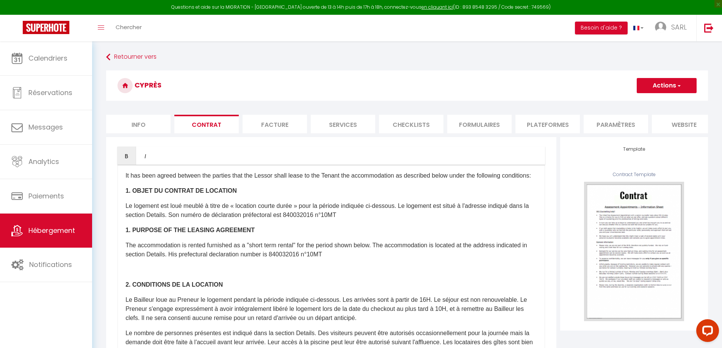
click at [125, 300] on div "​Il a été convenu entre les parties que le Bailleur louera au [GEOGRAPHIC_DATA]…" at bounding box center [331, 316] width 428 height 303
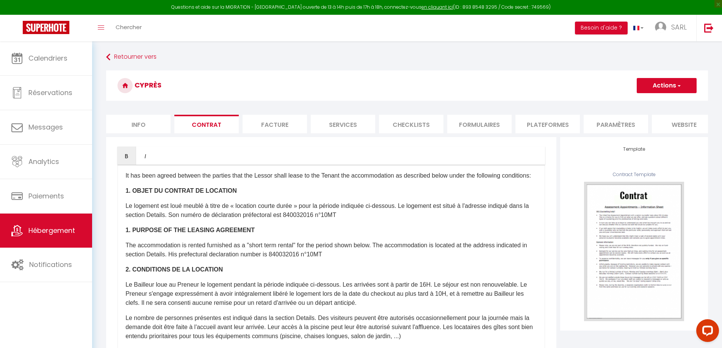
click at [663, 83] on button "Actions" at bounding box center [667, 85] width 60 height 15
click at [608, 105] on link "Enregistrer" at bounding box center [644, 102] width 104 height 10
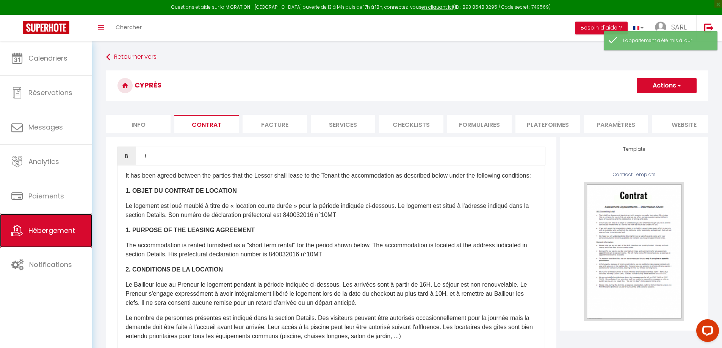
click at [44, 229] on span "Hébergement" at bounding box center [51, 230] width 47 height 9
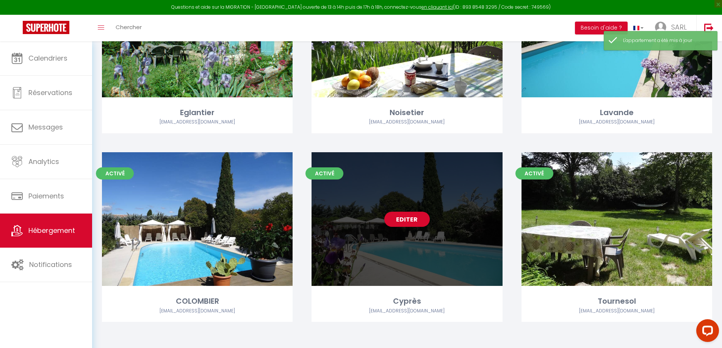
scroll to position [136, 0]
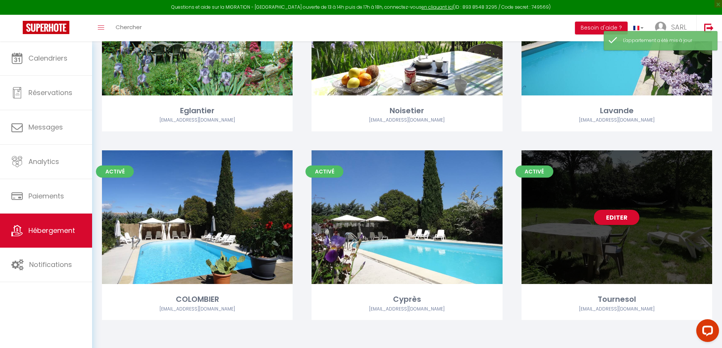
click at [562, 223] on div "Editer" at bounding box center [617, 217] width 191 height 134
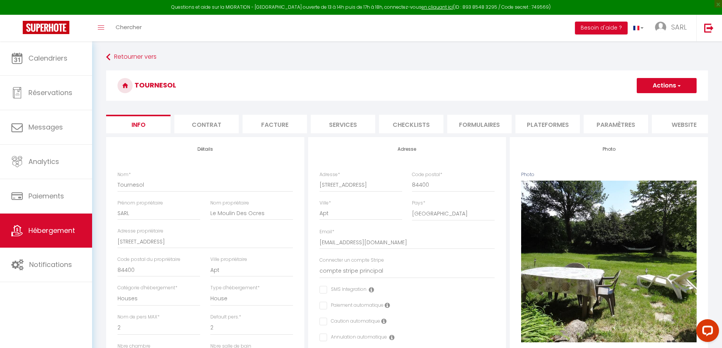
click at [212, 127] on li "Contrat" at bounding box center [206, 124] width 64 height 19
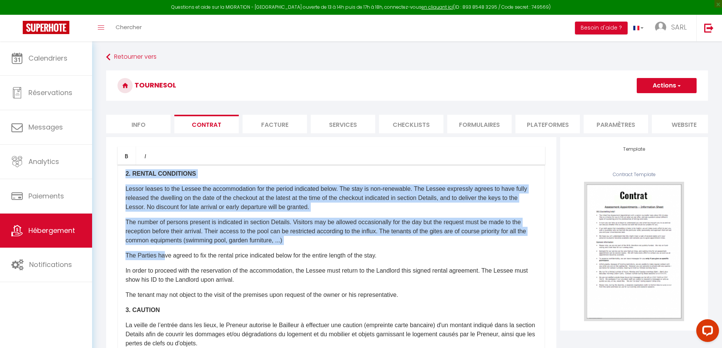
scroll to position [303, 0]
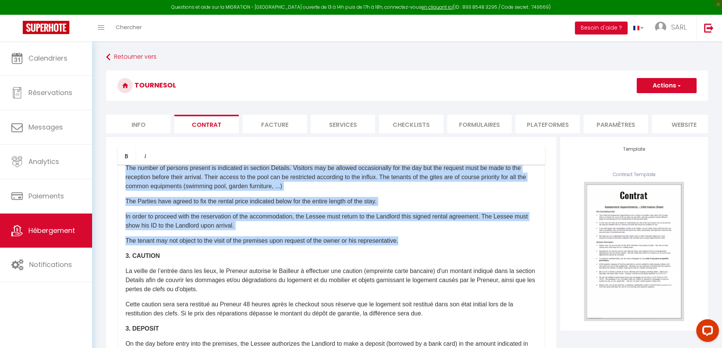
drag, startPoint x: 127, startPoint y: 189, endPoint x: 472, endPoint y: 248, distance: 349.9
click at [472, 248] on div "​Il a été convenu entre les parties que le Bailleur louera au [GEOGRAPHIC_DATA]…" at bounding box center [331, 316] width 428 height 303
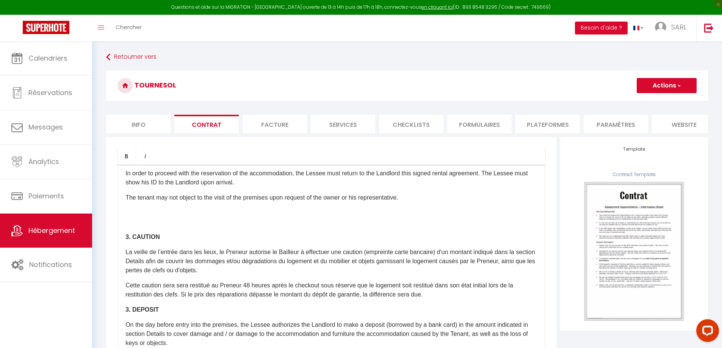
scroll to position [358, 0]
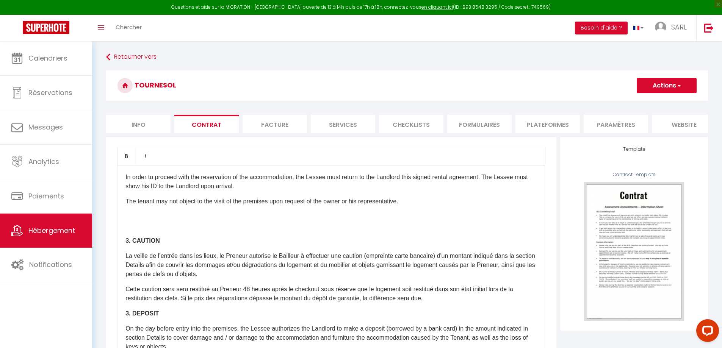
click at [300, 233] on div "​Il a été convenu entre les parties que le Bailleur louera au [GEOGRAPHIC_DATA]…" at bounding box center [331, 316] width 428 height 303
click at [470, 206] on p "The tenant may not object to the visit of the premises upon request of the owne…" at bounding box center [331, 201] width 412 height 9
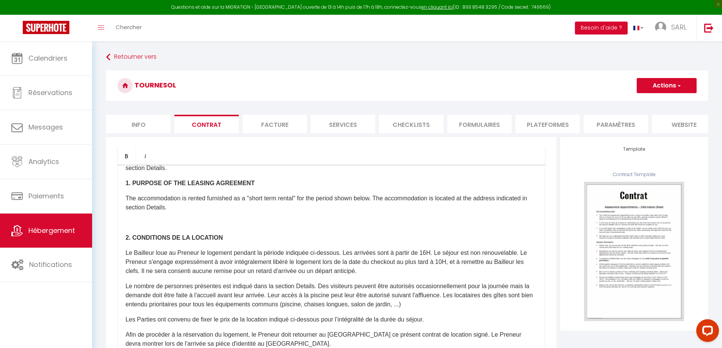
scroll to position [17, 0]
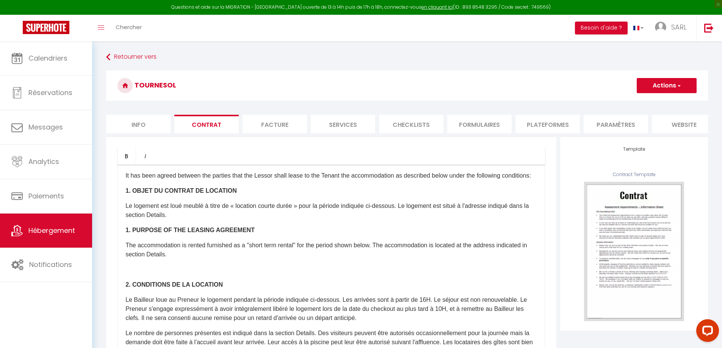
click at [269, 259] on p "The accommodation is rented furnished as a "short term rental" for the period s…" at bounding box center [331, 250] width 412 height 18
click at [125, 296] on div "​Il a été convenu entre les parties que le Bailleur louera au [GEOGRAPHIC_DATA]…" at bounding box center [331, 316] width 428 height 303
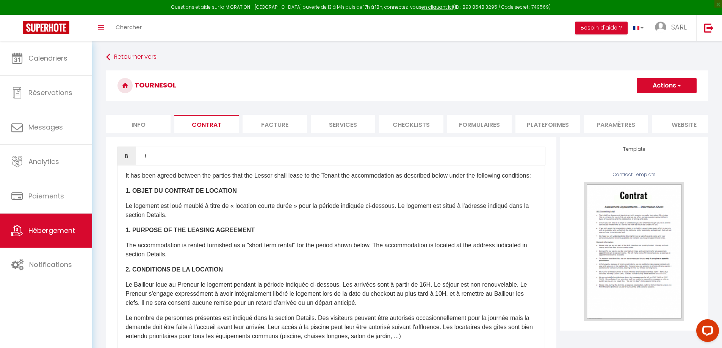
click at [667, 88] on button "Actions" at bounding box center [667, 85] width 60 height 15
click at [651, 101] on link "Enregistrer" at bounding box center [644, 102] width 104 height 10
click at [361, 49] on div "Retourner vers [GEOGRAPHIC_DATA] Actions Enregistrer Sauvegarder en tant que mo…" at bounding box center [407, 269] width 630 height 456
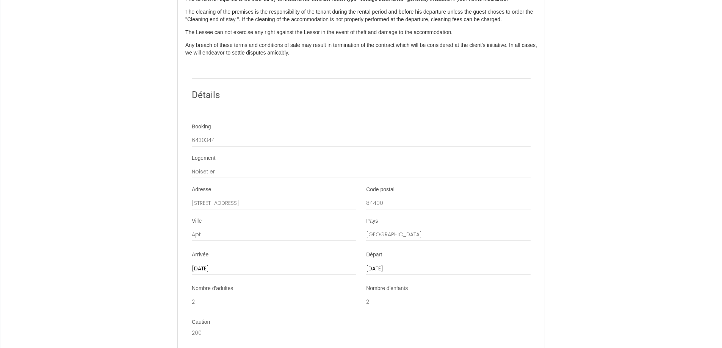
scroll to position [832, 0]
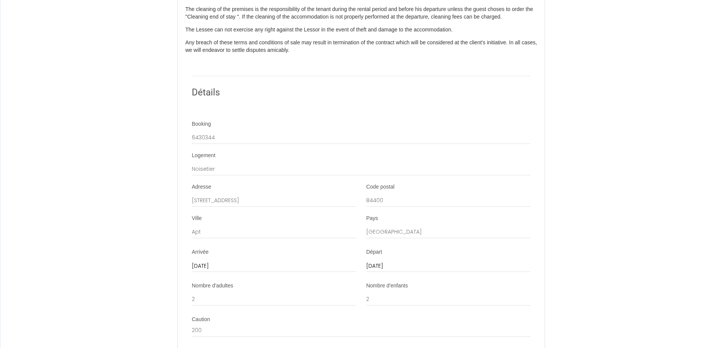
click at [234, 269] on input "[DATE]" at bounding box center [274, 267] width 164 height 10
click at [161, 263] on div "Contrat de Location Courte Durée Il a été convenu entre les parties que le Bail…" at bounding box center [361, 87] width 722 height 1888
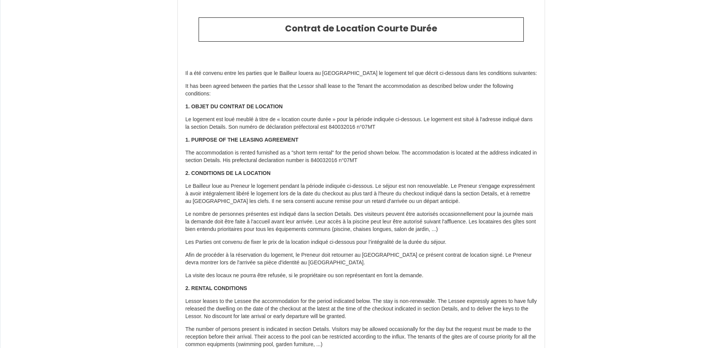
scroll to position [0, 0]
